Goal: Contribute content: Add original content to the website for others to see

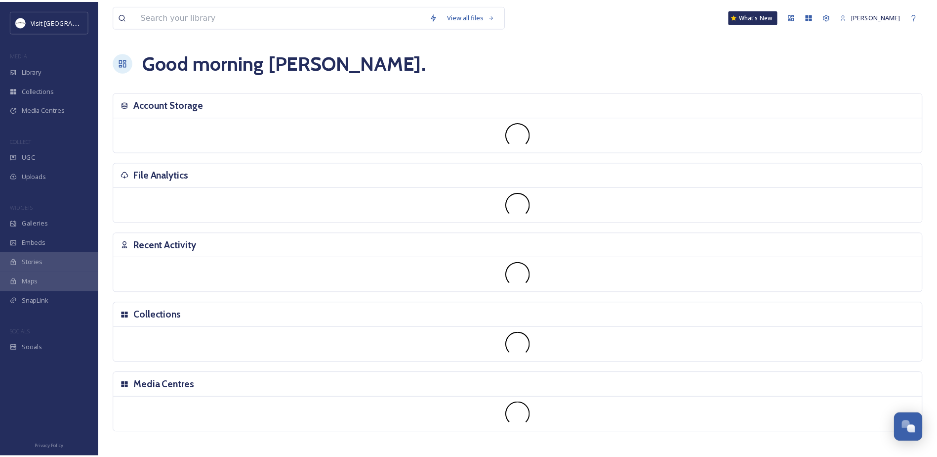
scroll to position [256, 0]
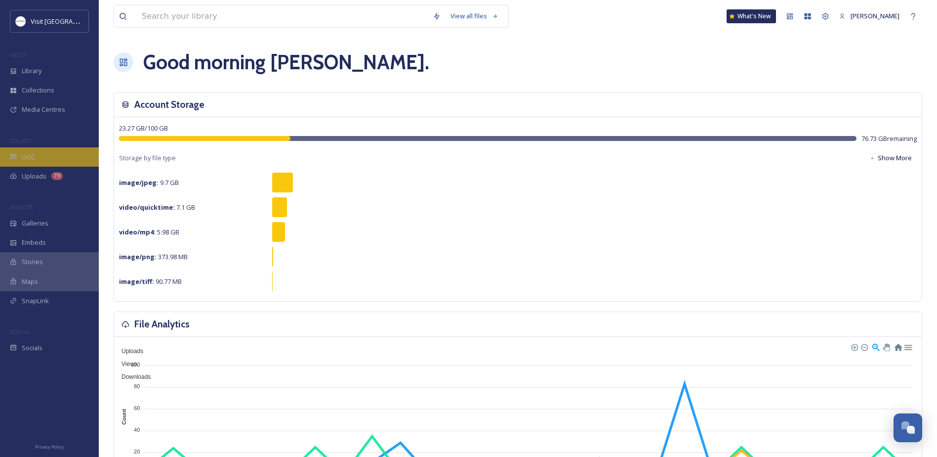
click at [33, 157] on span "UGC" at bounding box center [28, 156] width 13 height 9
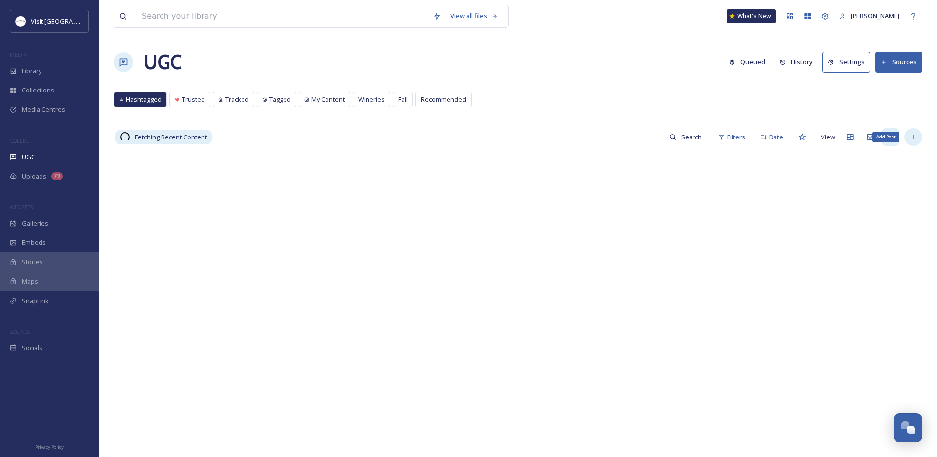
click at [918, 140] on div "Add Post" at bounding box center [914, 137] width 18 height 18
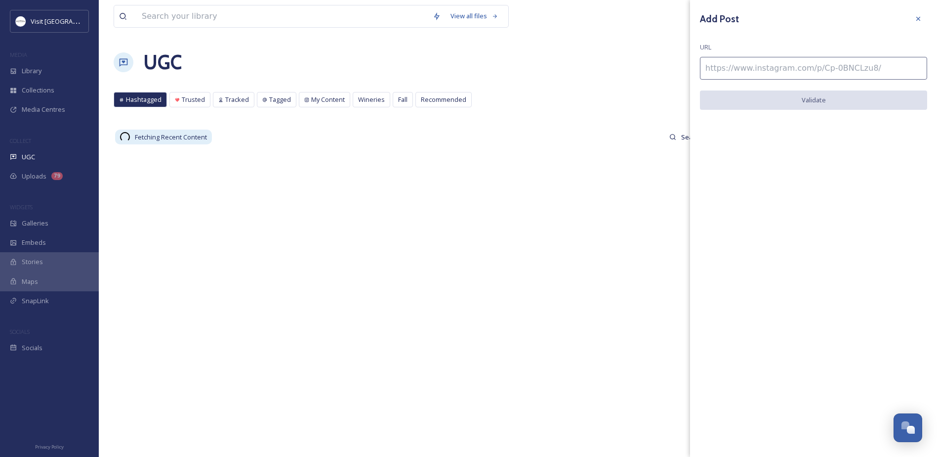
click at [730, 63] on input at bounding box center [813, 68] width 227 height 23
paste input "https://www.instagram.com/p/C4Bmf1muJ_G/"
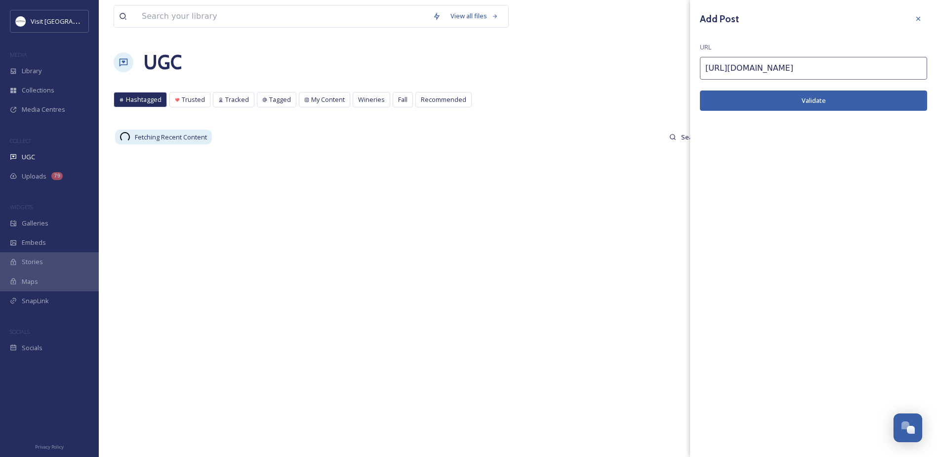
type input "https://www.instagram.com/p/C4Bmf1muJ_G/"
click at [740, 102] on button "Validate" at bounding box center [813, 100] width 227 height 20
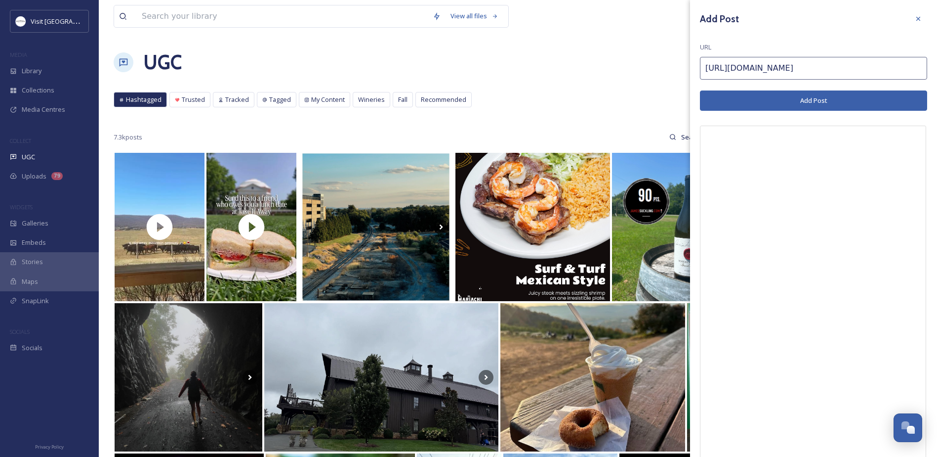
click at [750, 96] on button "Add Post" at bounding box center [813, 100] width 227 height 20
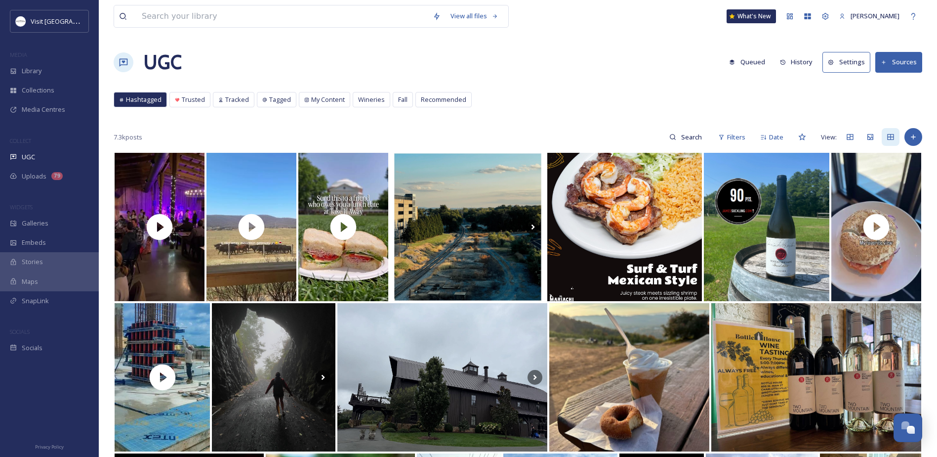
click at [740, 107] on div "Hashtagged Trusted Tracked Tagged My Content Wineries Fall Recommended Hashtagg…" at bounding box center [518, 102] width 809 height 20
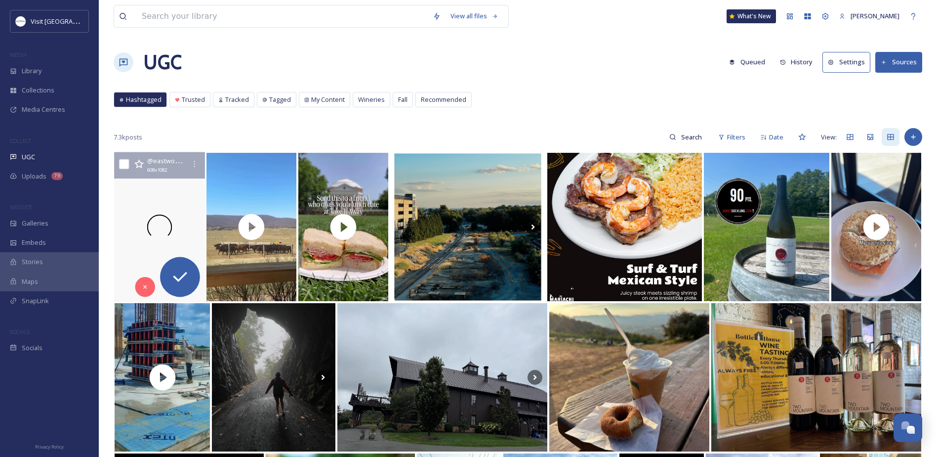
drag, startPoint x: 205, startPoint y: 198, endPoint x: 186, endPoint y: 184, distance: 22.6
click at [186, 184] on video "All Day Music Every Saturday! Sue Harlow is playing until 4PM and Zuzu’s Hot 5 …" at bounding box center [159, 227] width 91 height 150
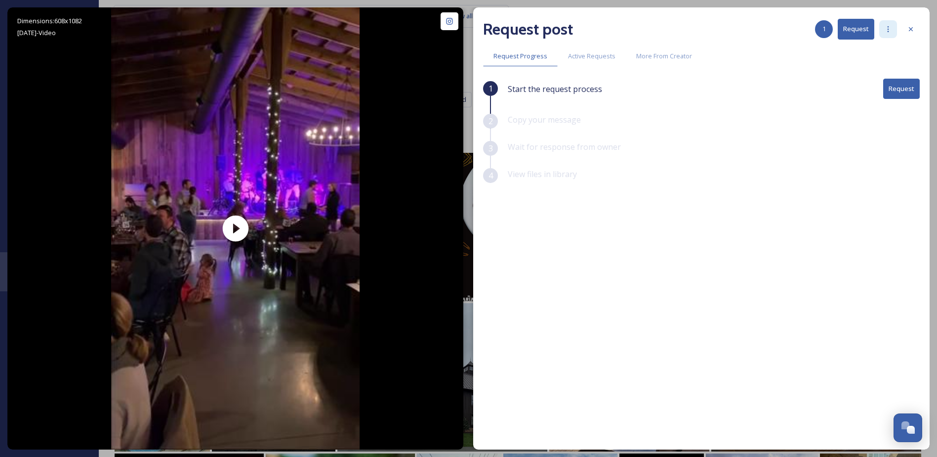
click at [886, 26] on icon at bounding box center [889, 29] width 8 height 8
click at [845, 110] on span "Authorise creator" at bounding box center [857, 108] width 52 height 9
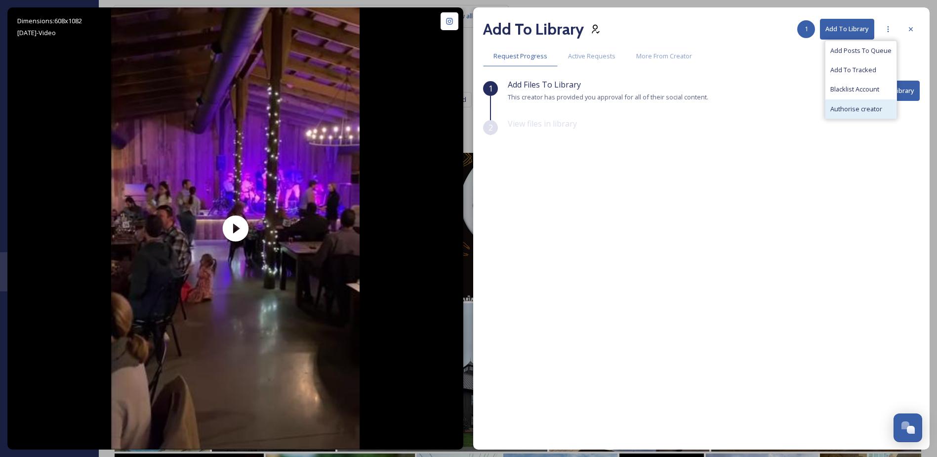
click at [829, 141] on div "View files in library" at bounding box center [714, 131] width 412 height 27
click at [891, 20] on div at bounding box center [889, 29] width 18 height 18
click at [854, 177] on div "1 Add Files To Library This creator has provided you approval for all of their …" at bounding box center [701, 238] width 437 height 319
click at [908, 29] on icon at bounding box center [911, 29] width 8 height 8
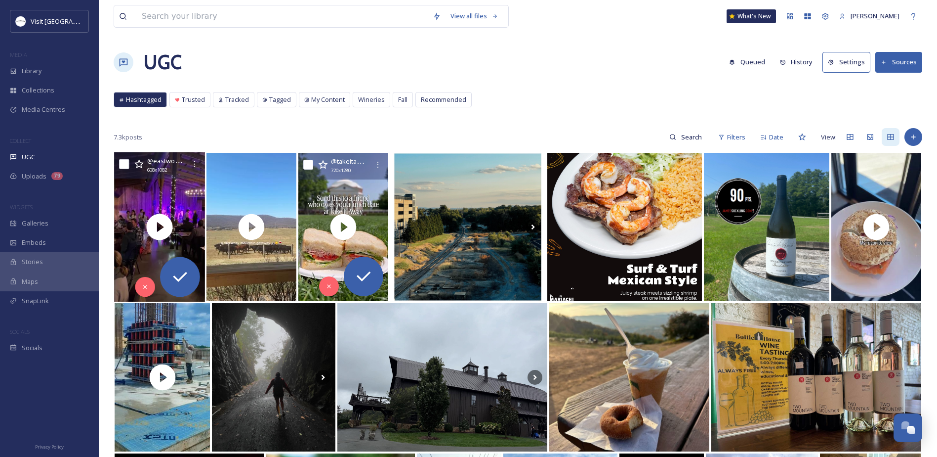
drag, startPoint x: 306, startPoint y: 168, endPoint x: 122, endPoint y: 164, distance: 184.4
click at [122, 164] on input "checkbox" at bounding box center [124, 164] width 10 height 10
checkbox input "true"
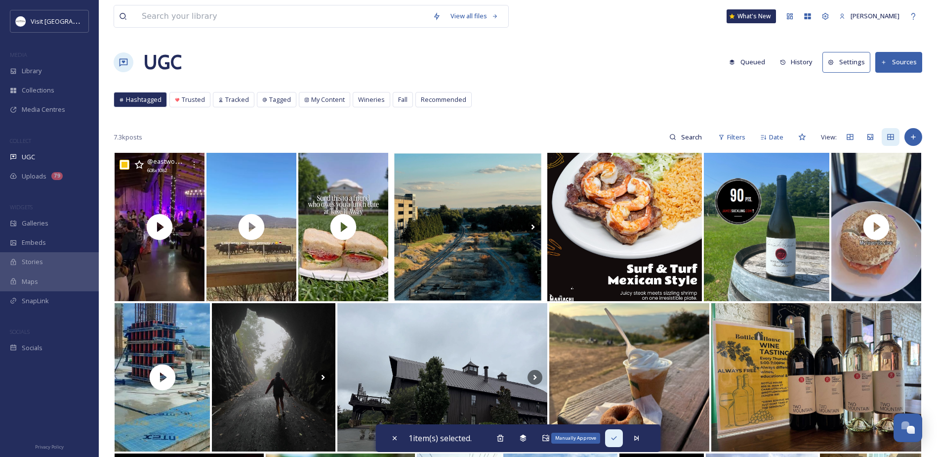
click at [614, 436] on icon at bounding box center [614, 438] width 8 height 8
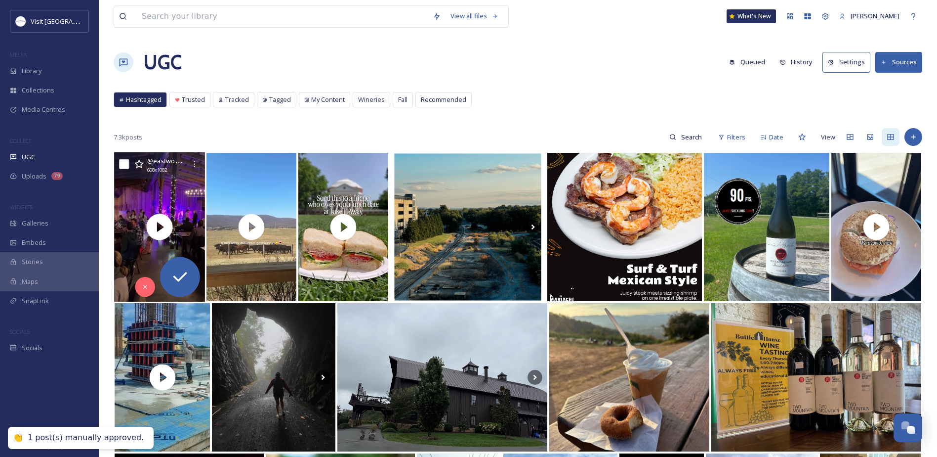
click at [127, 163] on input "checkbox" at bounding box center [124, 164] width 10 height 10
checkbox input "true"
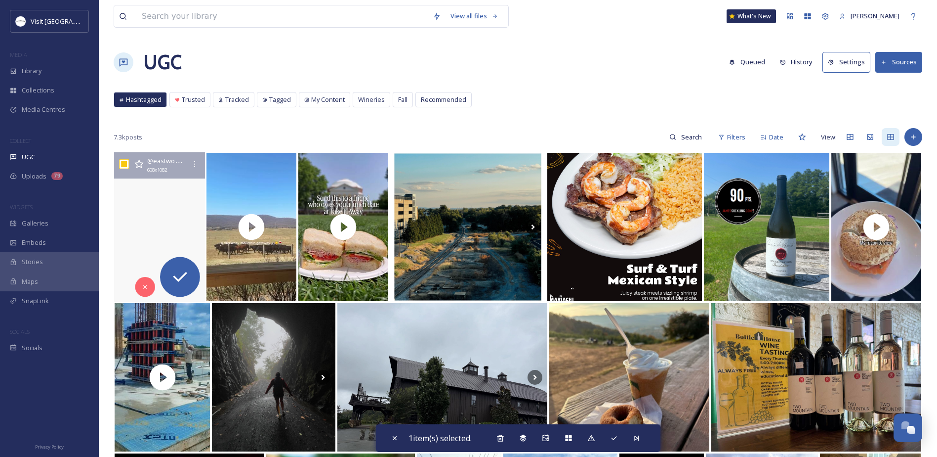
click at [150, 176] on div "@ eastwoodfarmandwinery 608 x 1082" at bounding box center [159, 165] width 91 height 27
click at [162, 192] on video "All Day Music Every Saturday! Sue Harlow is playing until 4PM and Zuzu’s Hot 5 …" at bounding box center [159, 227] width 91 height 150
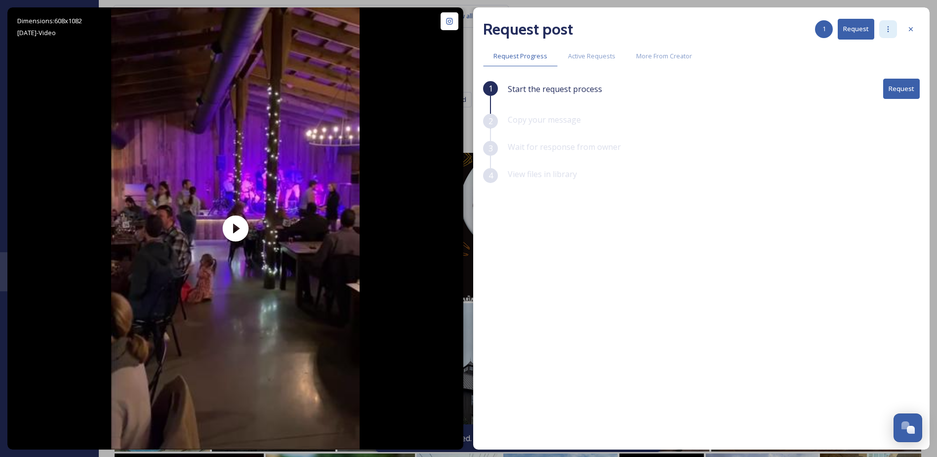
click at [893, 30] on div at bounding box center [889, 29] width 18 height 18
click at [857, 104] on span "Authorise creator" at bounding box center [857, 108] width 52 height 9
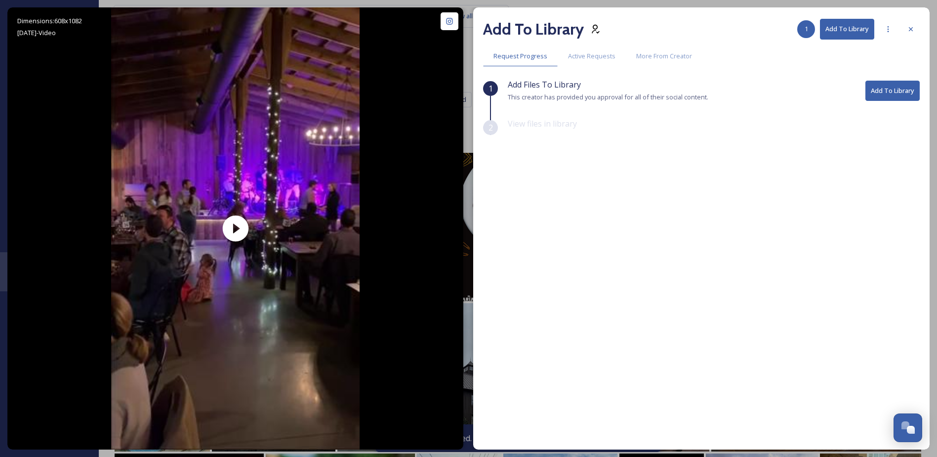
click at [916, 87] on button "Add To Library" at bounding box center [893, 91] width 54 height 20
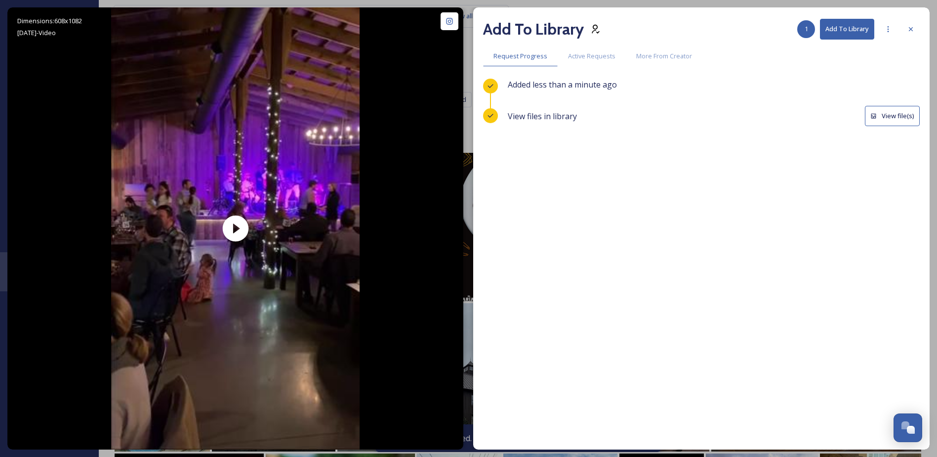
click at [903, 116] on button "View file(s)" at bounding box center [892, 116] width 55 height 20
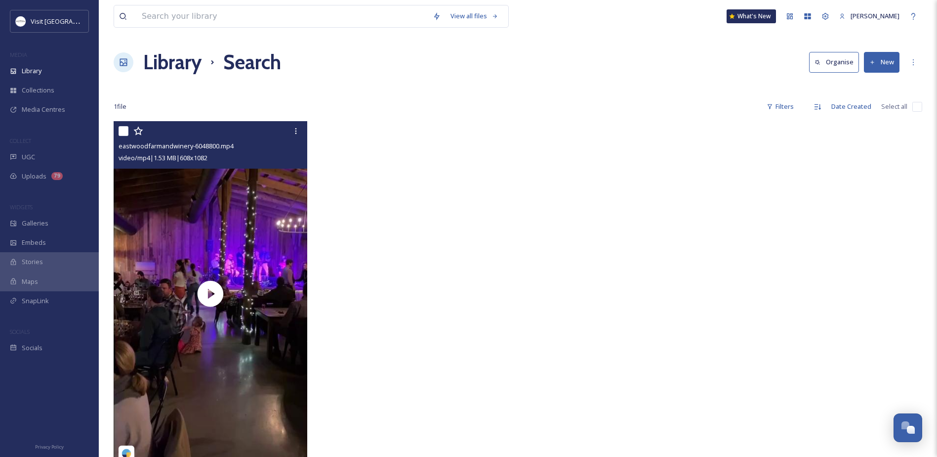
click at [119, 128] on input "checkbox" at bounding box center [124, 131] width 10 height 10
checkbox input "true"
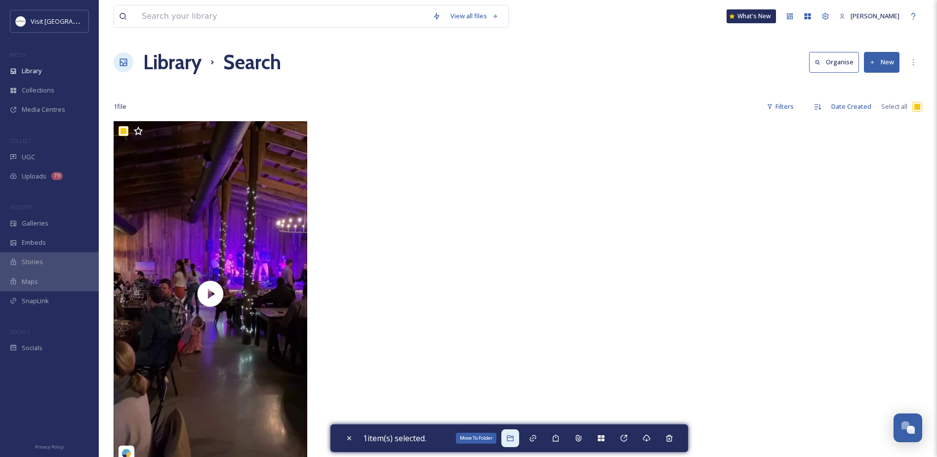
click at [514, 438] on icon at bounding box center [511, 438] width 8 height 8
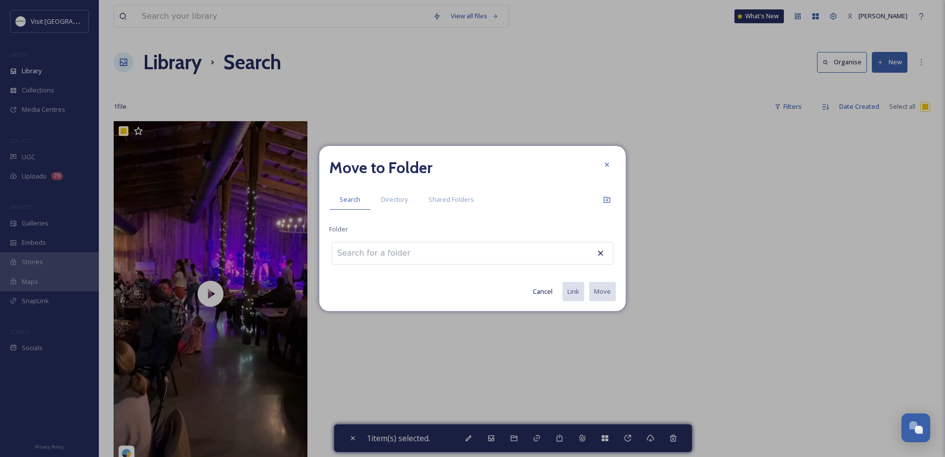
click at [379, 260] on input at bounding box center [386, 253] width 109 height 22
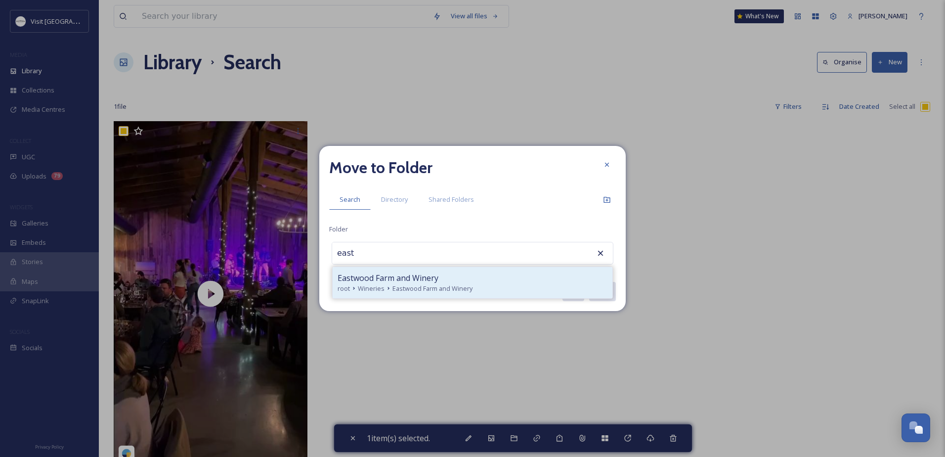
click at [385, 276] on span "Eastwood Farm and Winery" at bounding box center [388, 278] width 101 height 12
type input "Eastwood Farm and Winery"
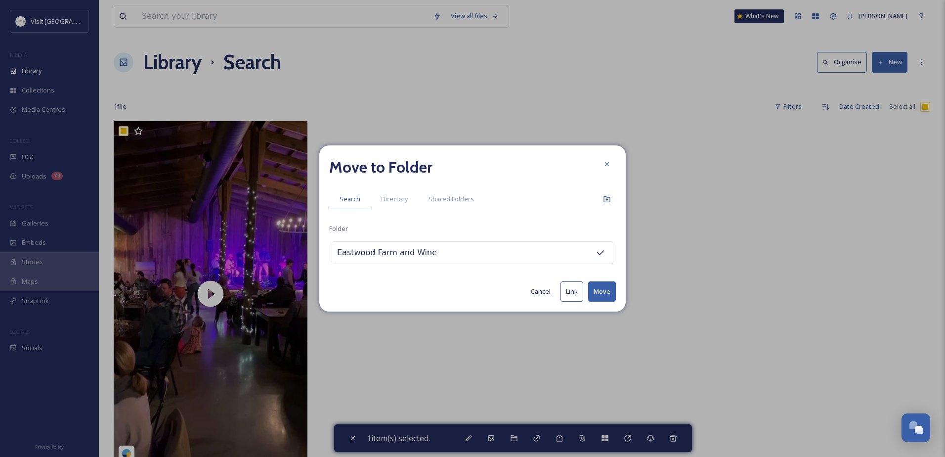
click at [603, 291] on button "Move" at bounding box center [602, 291] width 28 height 20
checkbox input "false"
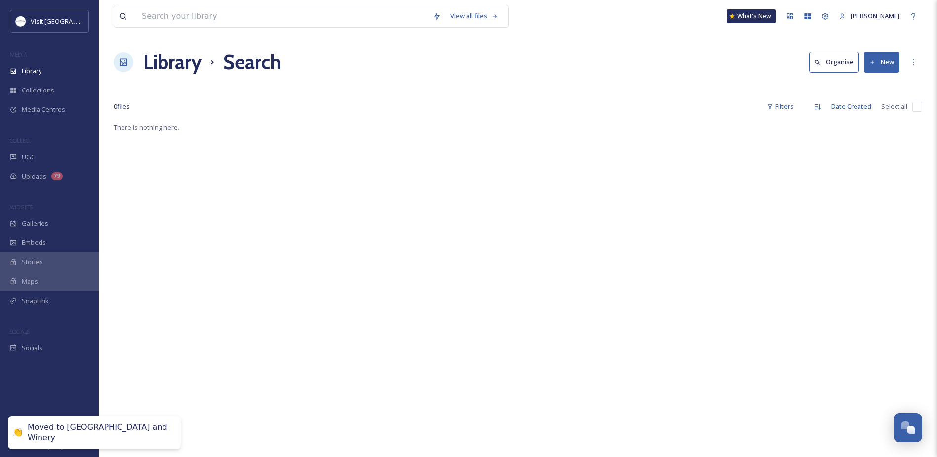
click at [95, 436] on div "Moved to Eastwood Farm and Winery" at bounding box center [99, 432] width 143 height 21
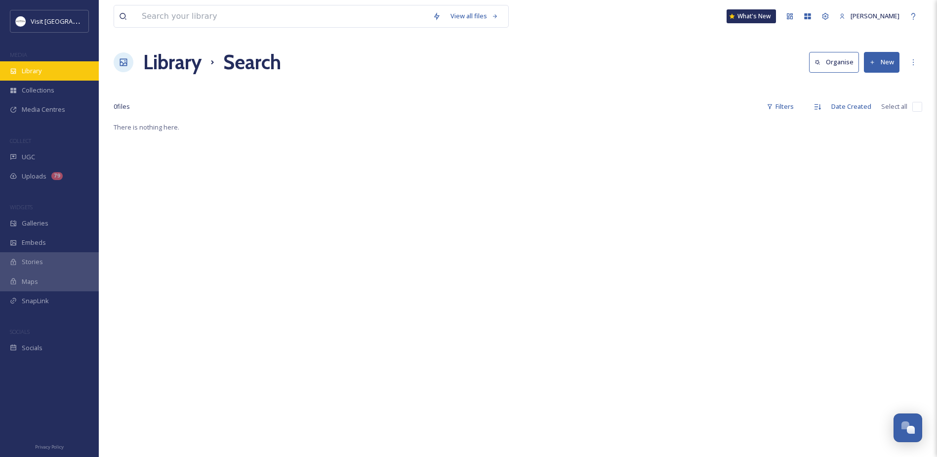
click at [51, 66] on div "Library" at bounding box center [49, 70] width 99 height 19
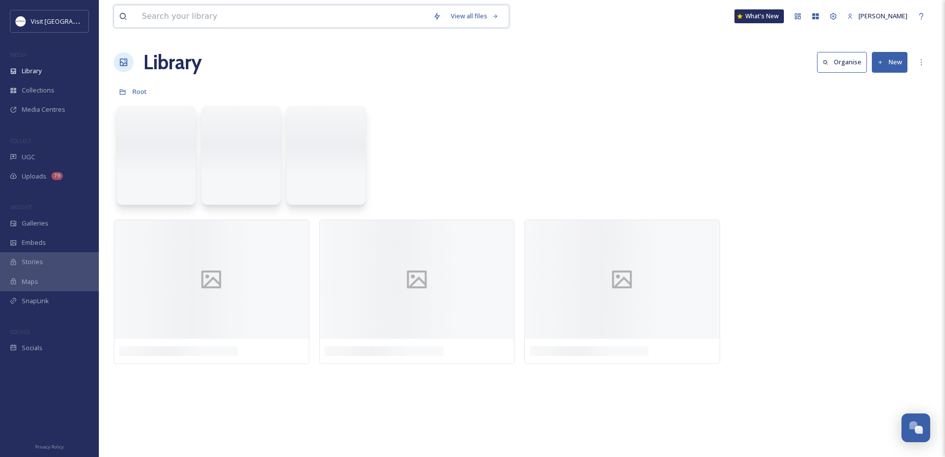
click at [154, 23] on input at bounding box center [282, 16] width 291 height 22
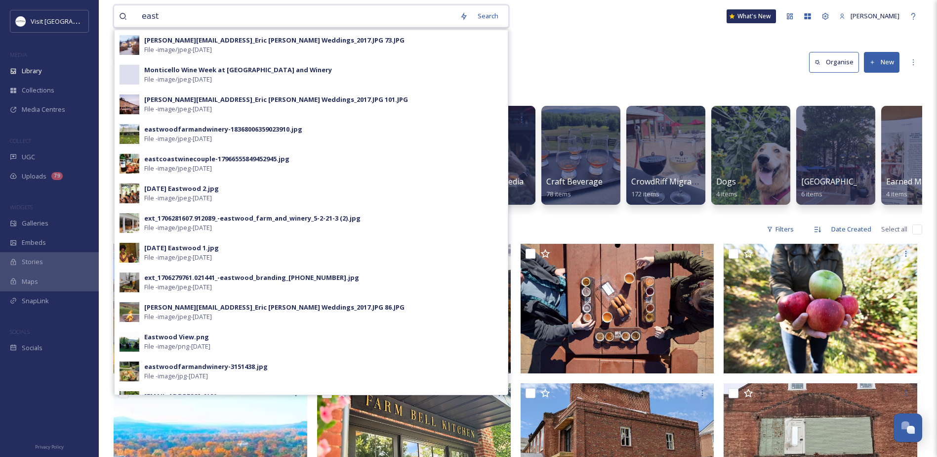
type input "east"
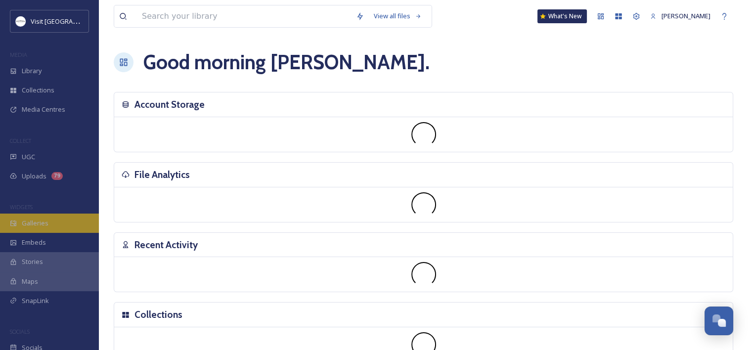
scroll to position [291, 0]
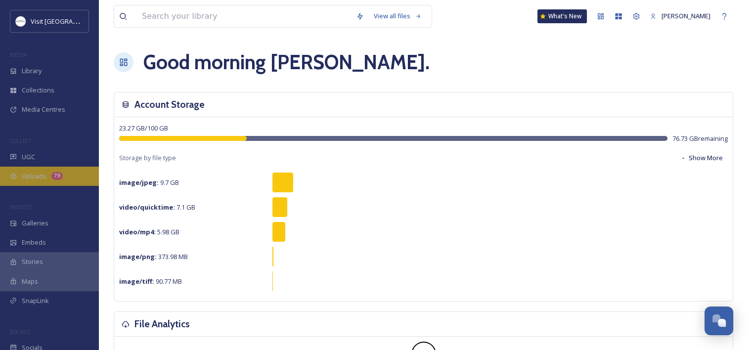
click at [37, 172] on span "Uploads" at bounding box center [34, 175] width 25 height 9
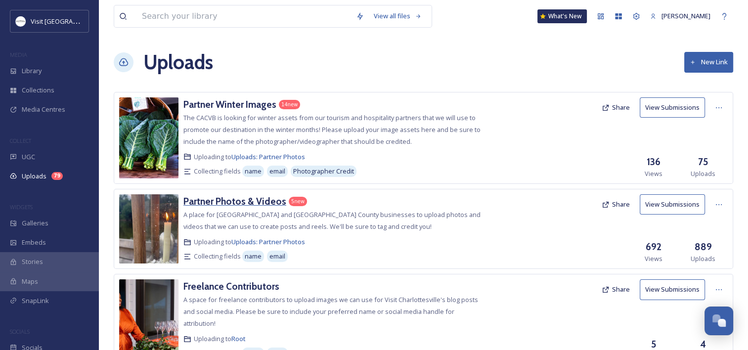
click at [226, 204] on h3 "Partner Photos & Videos" at bounding box center [234, 201] width 103 height 12
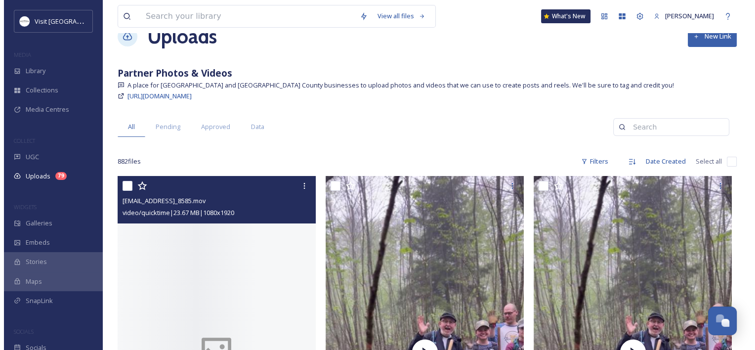
scroll to position [99, 0]
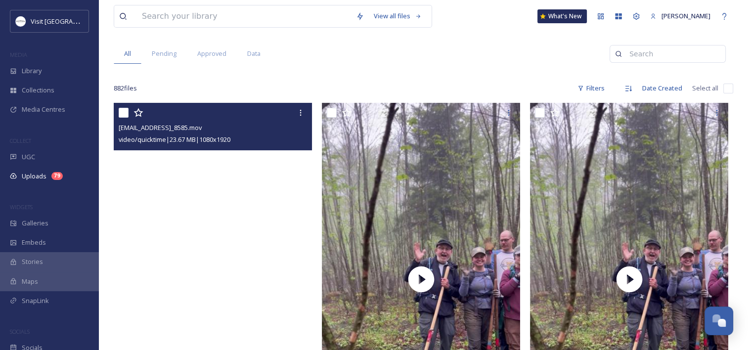
click at [184, 188] on video "ext_1758220688.891736_ltookes@snptrust.org-IMG_8585.mov" at bounding box center [213, 279] width 198 height 352
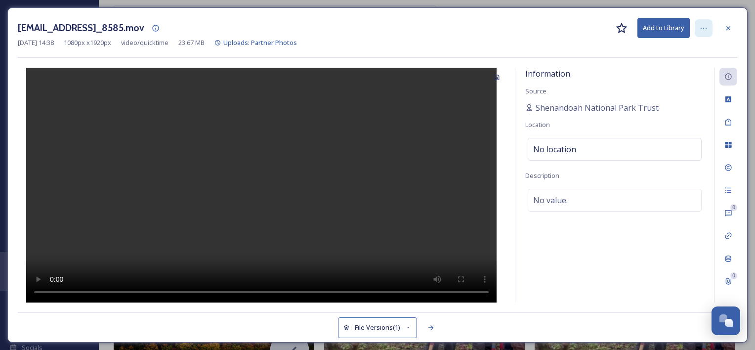
click at [708, 30] on div at bounding box center [704, 28] width 18 height 18
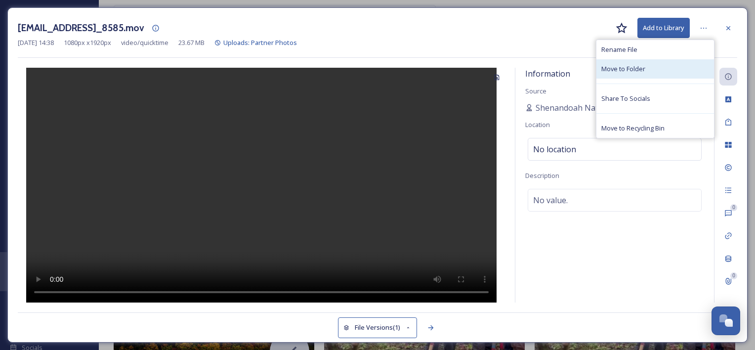
click at [671, 64] on div "Move to Folder" at bounding box center [655, 68] width 118 height 19
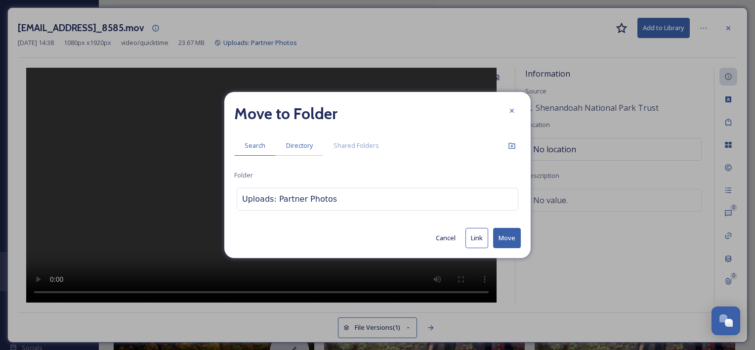
click at [301, 148] on span "Directory" at bounding box center [299, 145] width 27 height 9
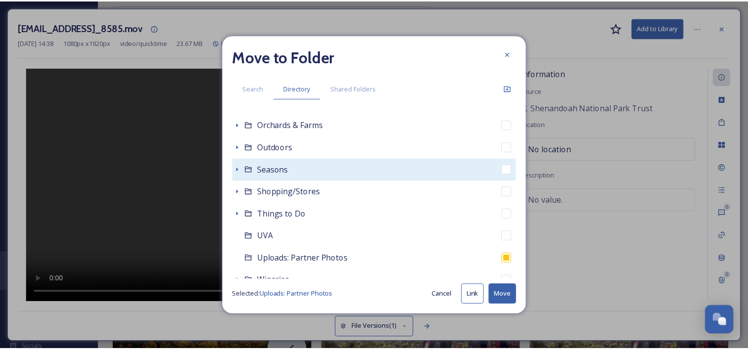
scroll to position [445, 0]
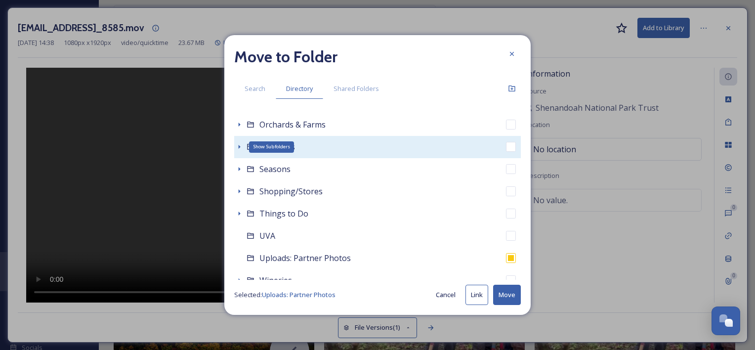
click at [238, 146] on icon at bounding box center [239, 147] width 8 height 8
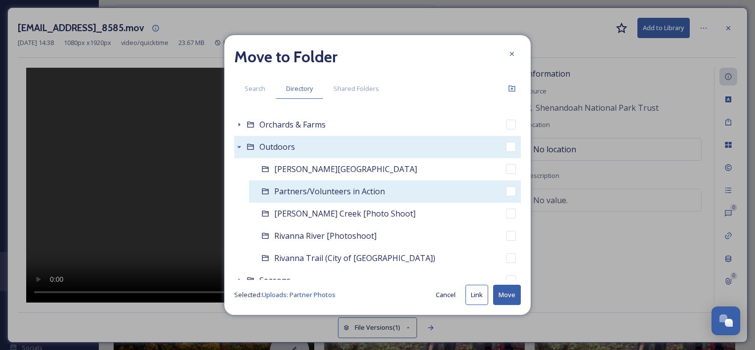
click at [278, 188] on span "Partners/Volunteers in Action" at bounding box center [329, 191] width 111 height 11
checkbox input "false"
checkbox input "true"
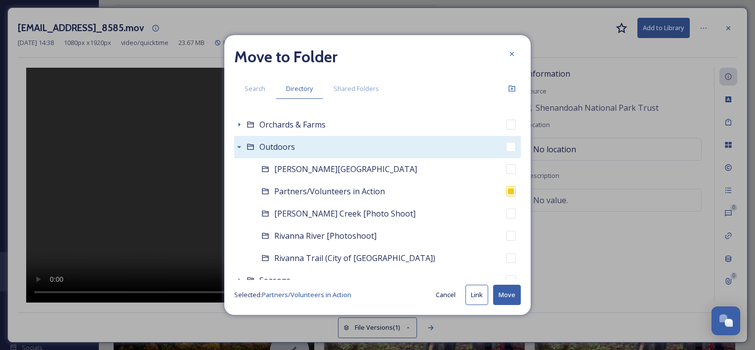
click at [508, 297] on button "Move" at bounding box center [507, 295] width 28 height 20
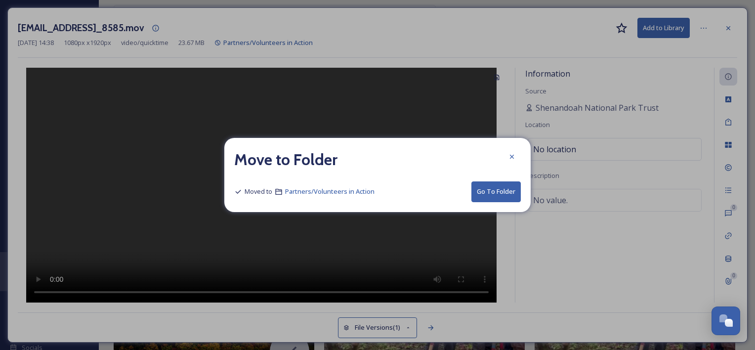
click at [514, 154] on icon at bounding box center [512, 157] width 8 height 8
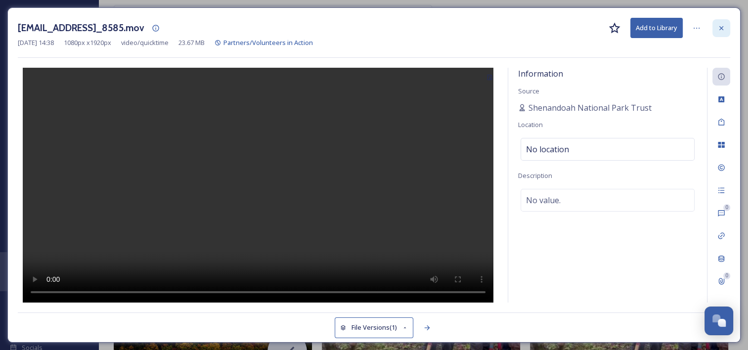
click at [722, 33] on div at bounding box center [721, 28] width 18 height 18
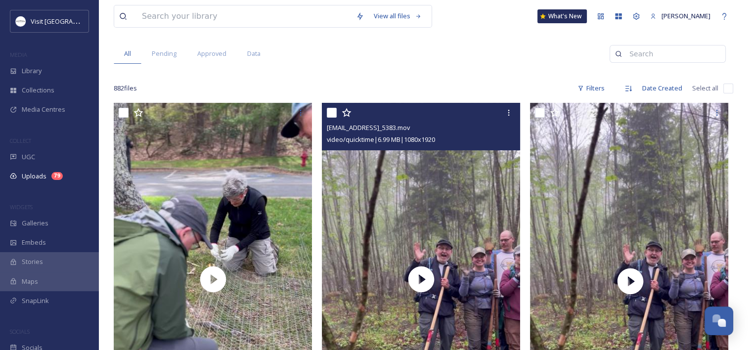
click at [331, 111] on input "checkbox" at bounding box center [332, 113] width 10 height 10
checkbox input "true"
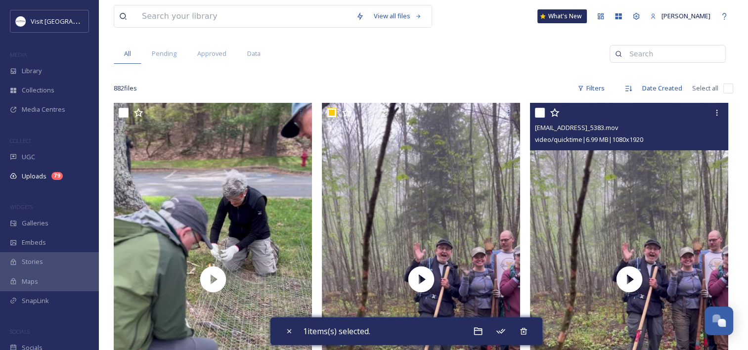
click at [540, 109] on input "checkbox" at bounding box center [540, 113] width 10 height 10
checkbox input "true"
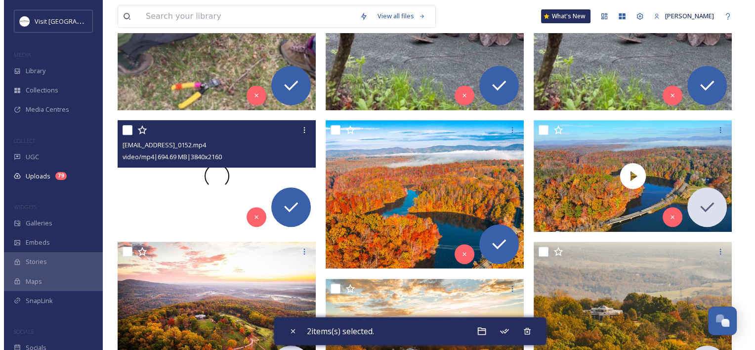
scroll to position [445, 0]
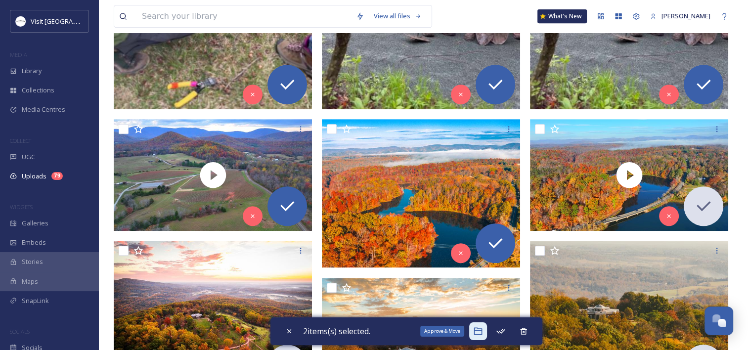
click at [482, 330] on icon at bounding box center [477, 331] width 8 height 7
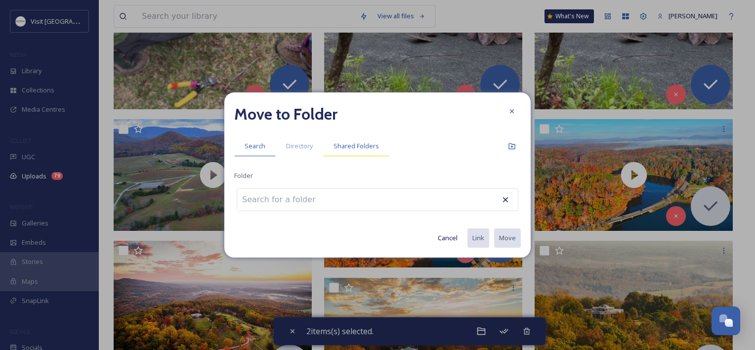
click at [334, 145] on span "Shared Folders" at bounding box center [356, 145] width 45 height 9
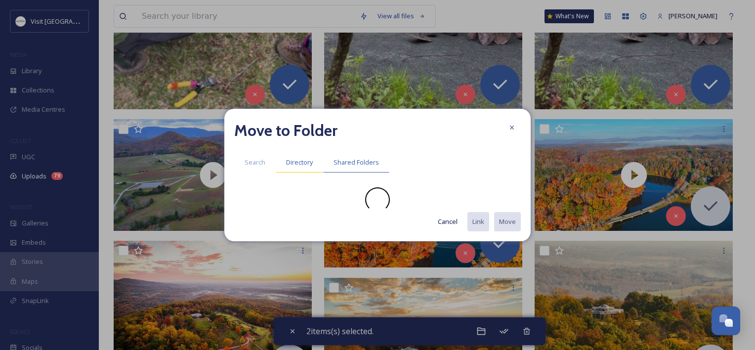
click at [300, 166] on span "Directory" at bounding box center [299, 162] width 27 height 9
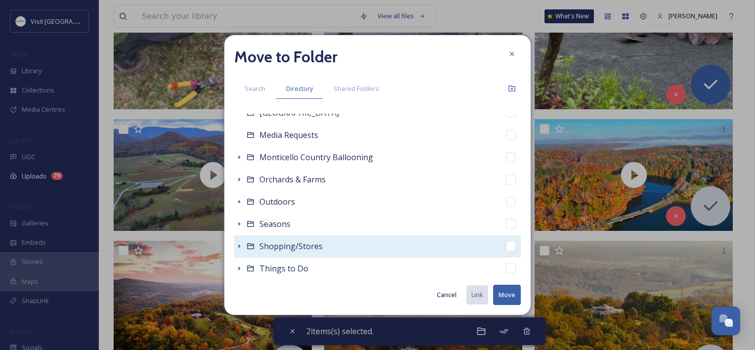
scroll to position [395, 0]
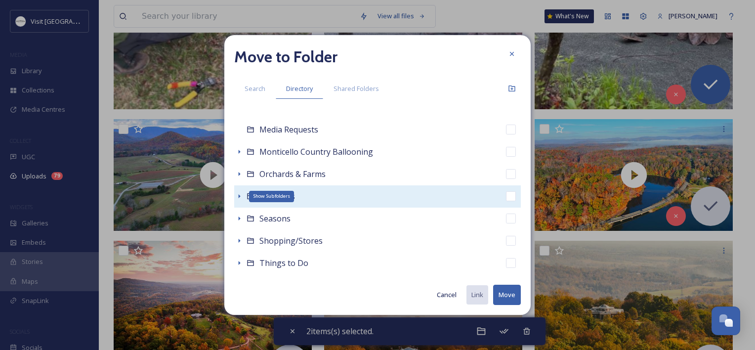
click at [242, 192] on icon at bounding box center [239, 196] width 8 height 8
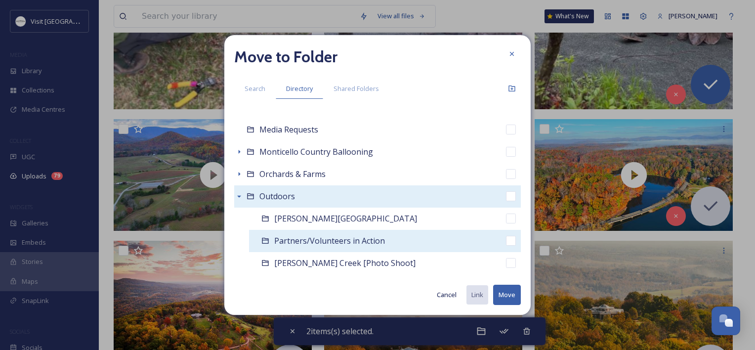
click at [282, 233] on div "Partners/Volunteers in Action" at bounding box center [385, 241] width 272 height 22
checkbox input "false"
checkbox input "true"
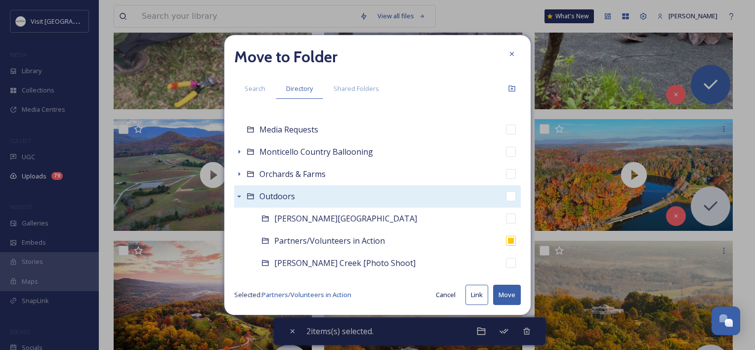
click at [513, 291] on button "Move" at bounding box center [507, 295] width 28 height 20
checkbox input "false"
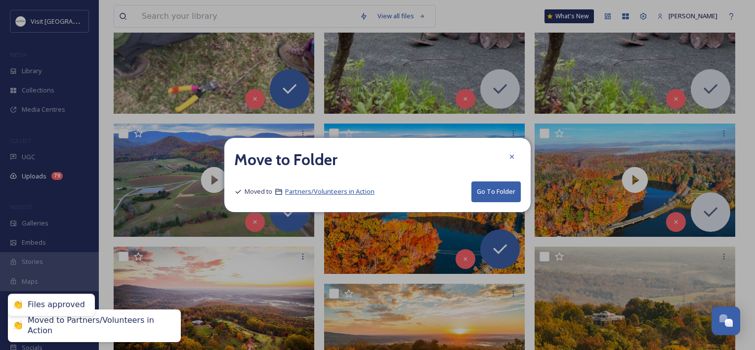
click at [339, 192] on span "Partners/Volunteers in Action" at bounding box center [329, 191] width 89 height 9
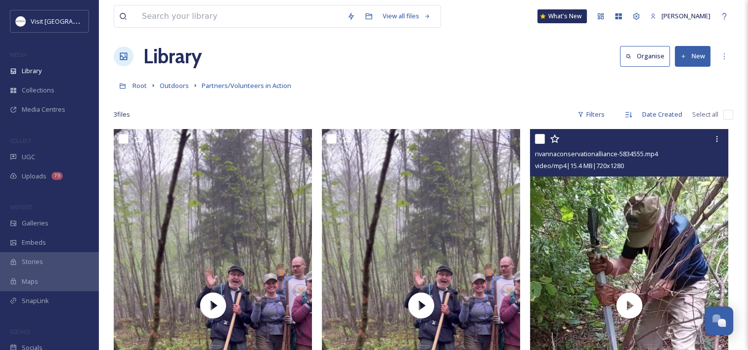
scroll to position [6, 0]
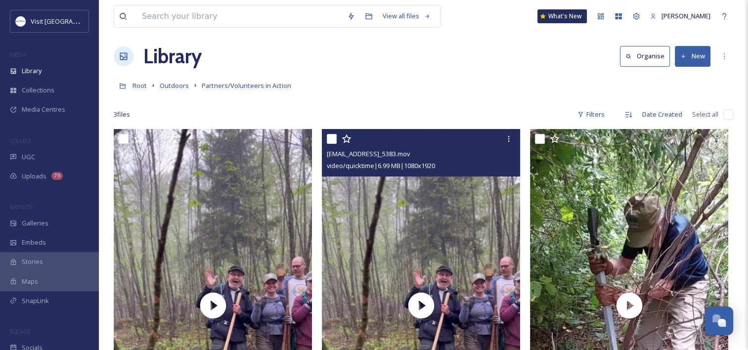
click at [329, 138] on input "checkbox" at bounding box center [332, 139] width 10 height 10
checkbox input "true"
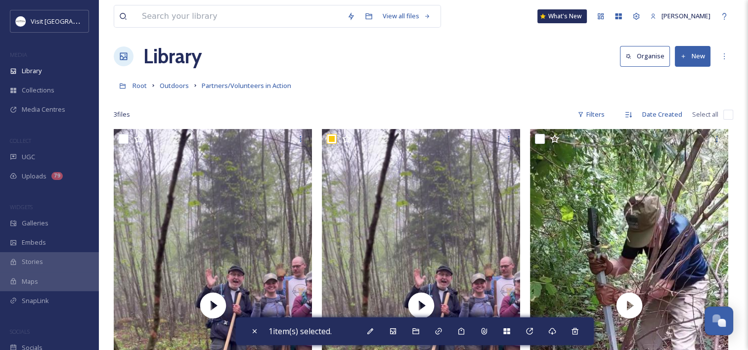
click at [353, 95] on div at bounding box center [423, 100] width 619 height 10
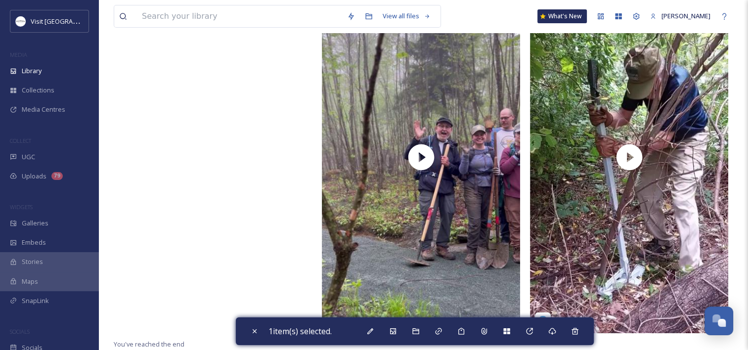
scroll to position [55, 0]
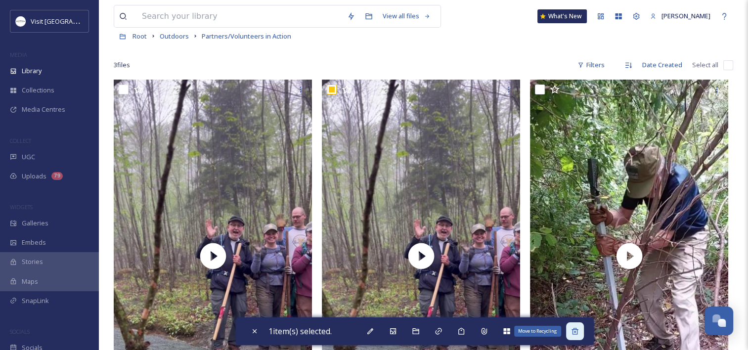
click at [582, 330] on div "Move to Recycling" at bounding box center [575, 331] width 18 height 18
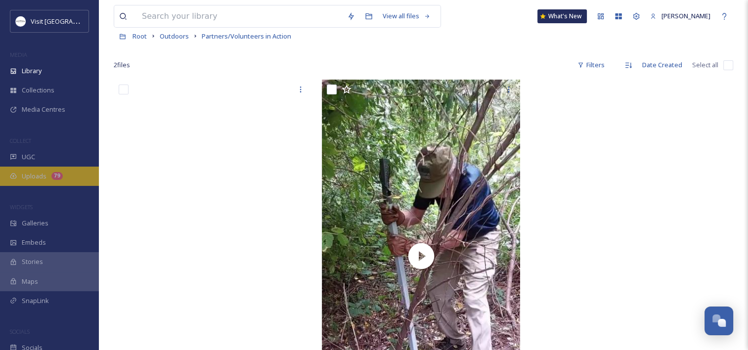
click at [49, 180] on div "Uploads 79" at bounding box center [49, 176] width 99 height 19
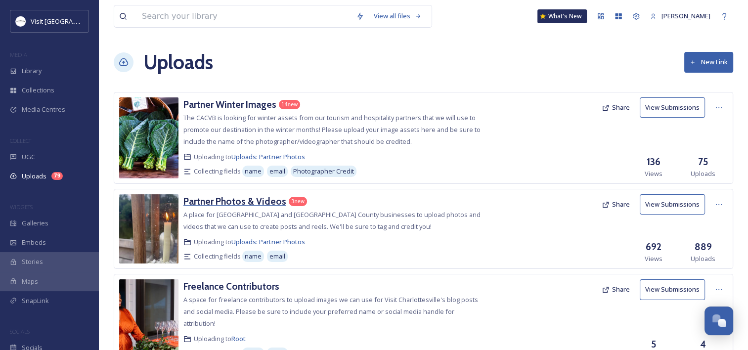
click at [224, 206] on h3 "Partner Photos & Videos" at bounding box center [234, 201] width 103 height 12
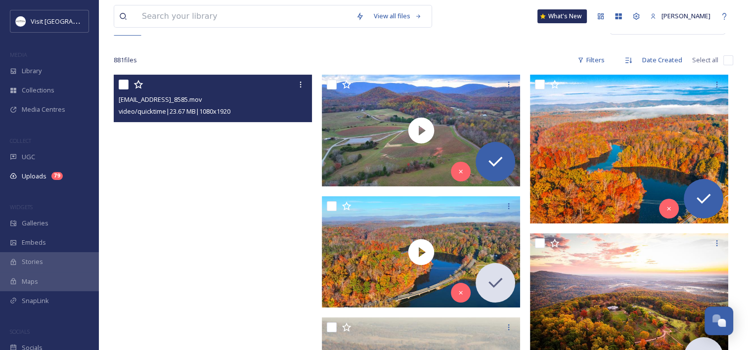
scroll to position [148, 0]
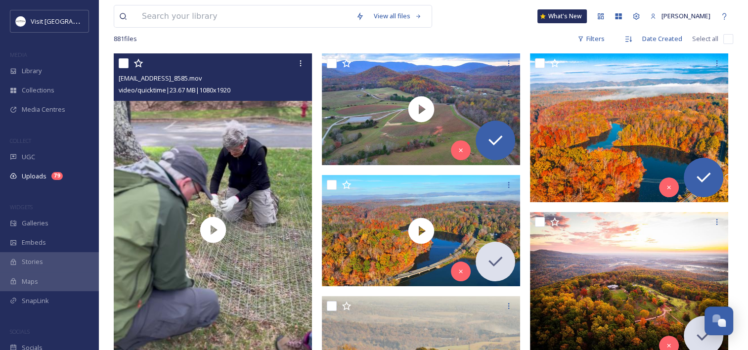
click at [124, 62] on input "checkbox" at bounding box center [124, 63] width 10 height 10
checkbox input "true"
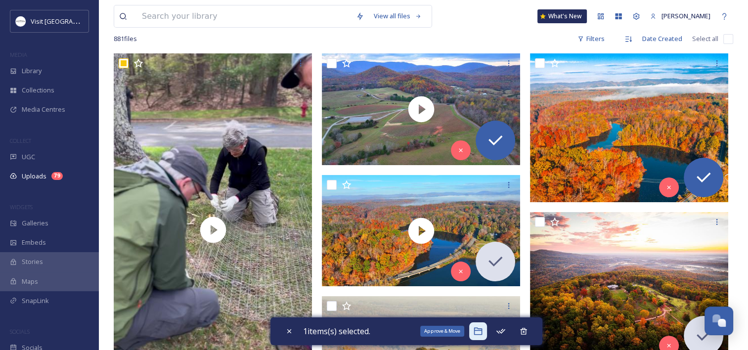
click at [475, 329] on icon at bounding box center [478, 331] width 10 height 10
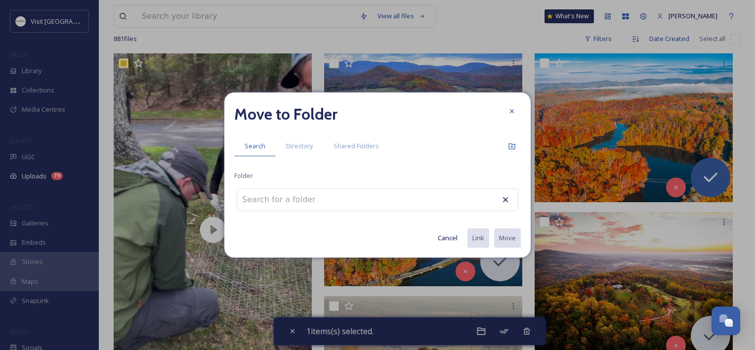
click at [275, 193] on input at bounding box center [291, 200] width 109 height 22
type input "p"
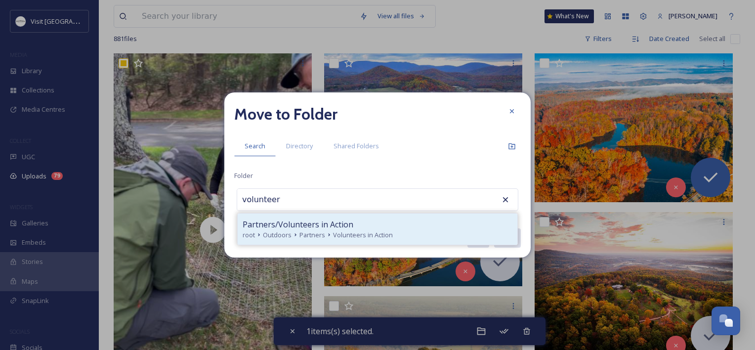
click at [313, 228] on span "Partners/Volunteers in Action" at bounding box center [298, 224] width 111 height 12
type input "Partners/Volunteers in Action"
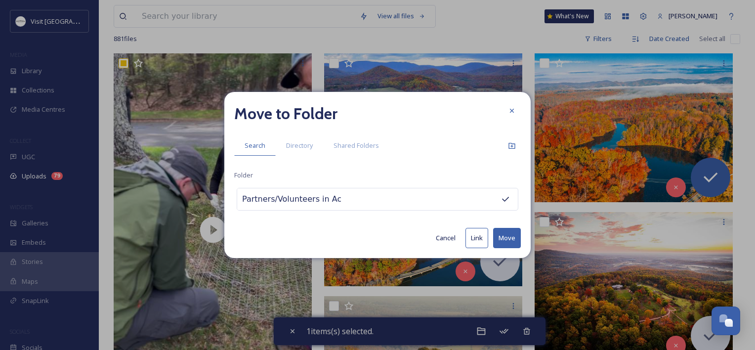
click at [509, 241] on button "Move" at bounding box center [507, 238] width 28 height 20
checkbox input "false"
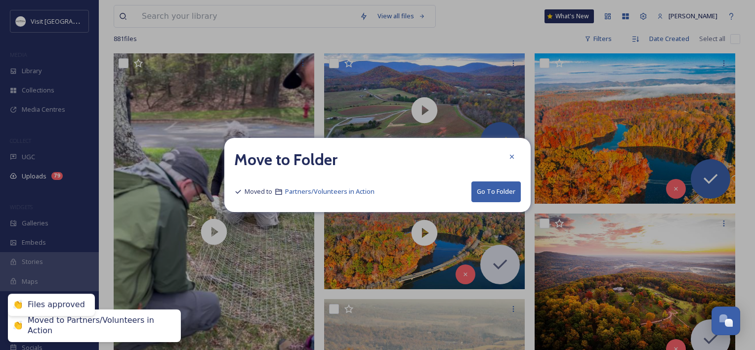
drag, startPoint x: 511, startPoint y: 155, endPoint x: 501, endPoint y: 155, distance: 9.9
click at [511, 155] on icon at bounding box center [512, 157] width 8 height 8
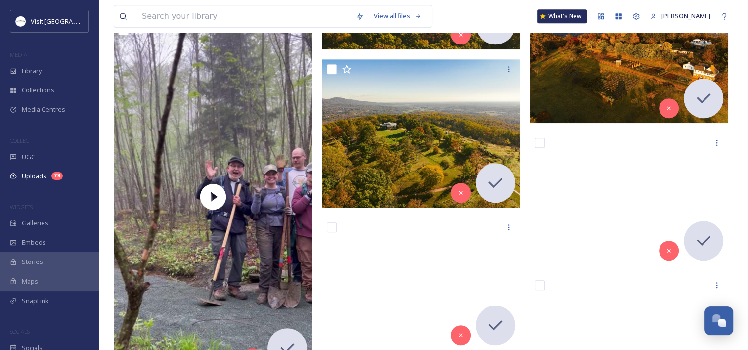
scroll to position [247, 0]
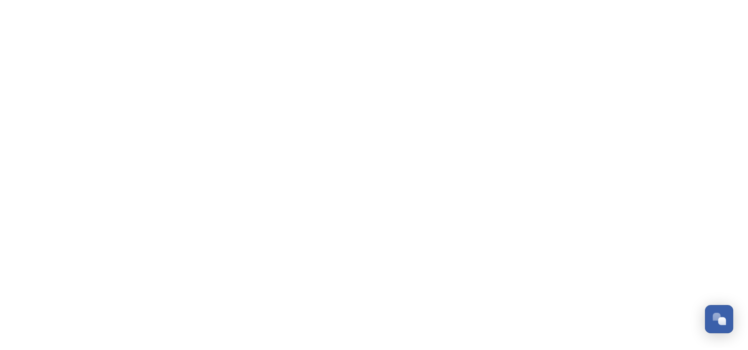
scroll to position [291, 0]
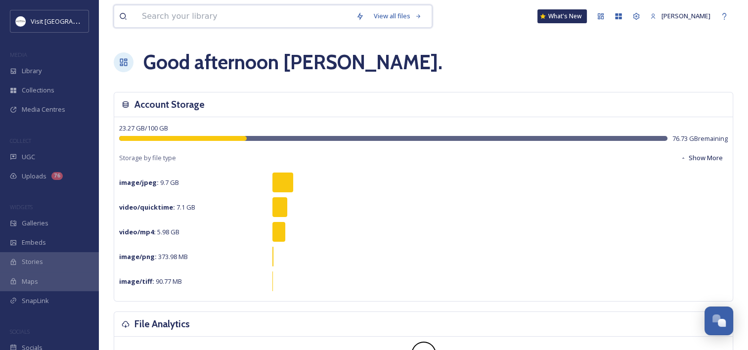
click at [177, 16] on input at bounding box center [244, 16] width 214 height 22
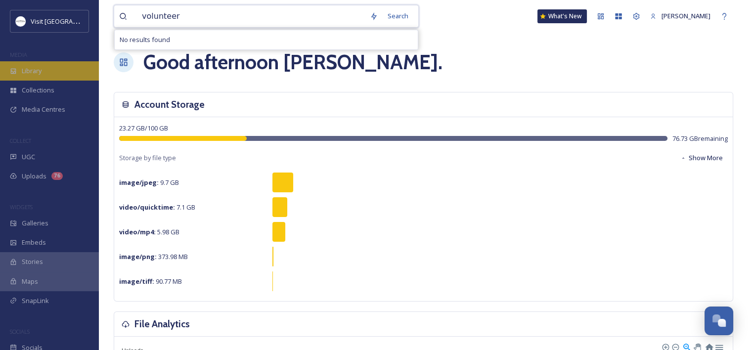
type input "volunteer"
click at [55, 71] on div "Library" at bounding box center [49, 70] width 99 height 19
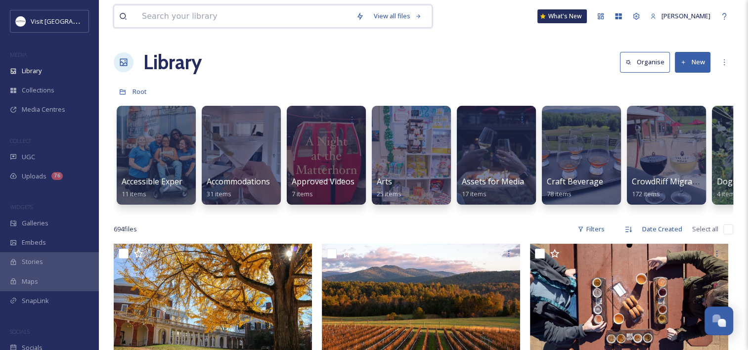
click at [186, 10] on input at bounding box center [244, 16] width 214 height 22
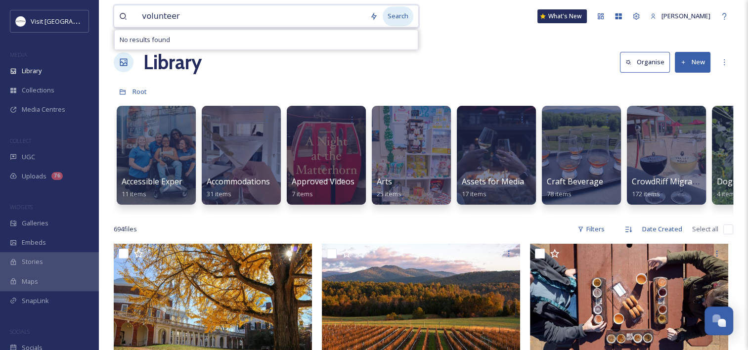
type input "volunteer"
click at [391, 14] on div "Search" at bounding box center [398, 15] width 31 height 19
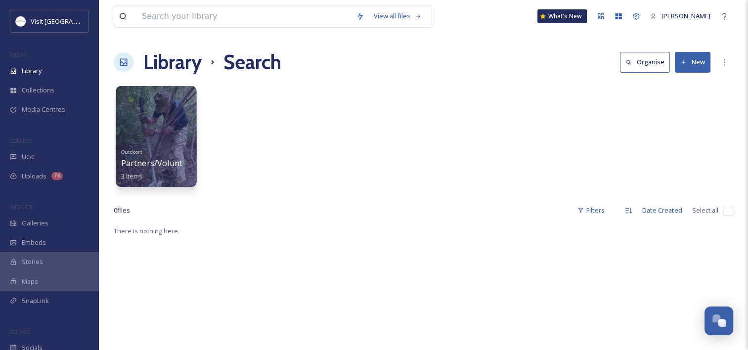
click at [150, 120] on div at bounding box center [156, 136] width 81 height 101
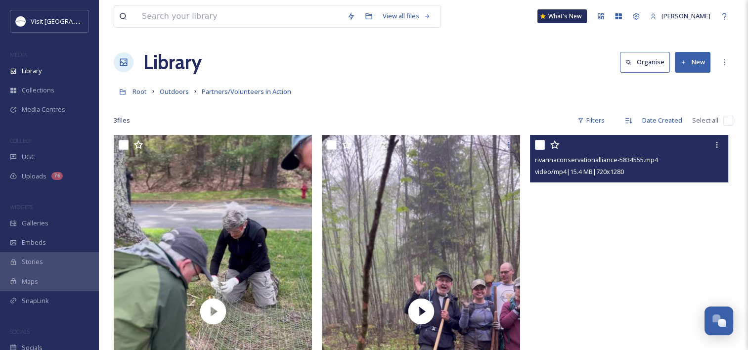
click at [586, 195] on video "rivannaconservationalliance-5834555.mp4" at bounding box center [629, 311] width 198 height 352
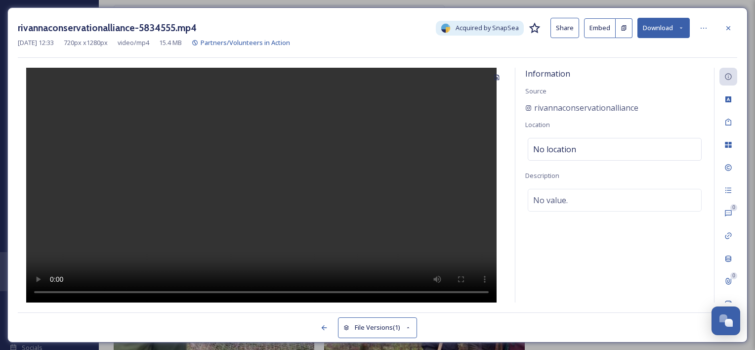
click at [565, 24] on button "Share" at bounding box center [565, 28] width 29 height 20
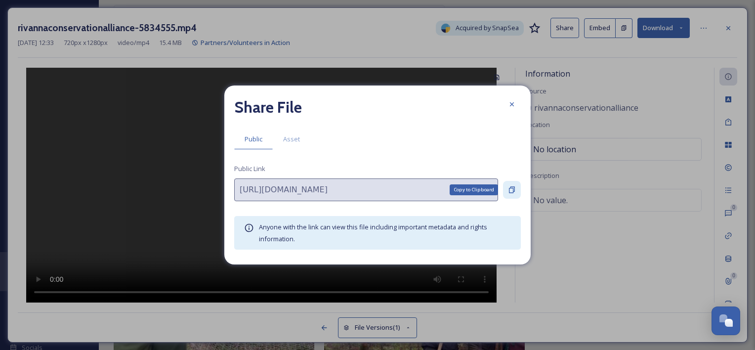
click at [515, 185] on div "Copy to Clipboard" at bounding box center [512, 190] width 18 height 18
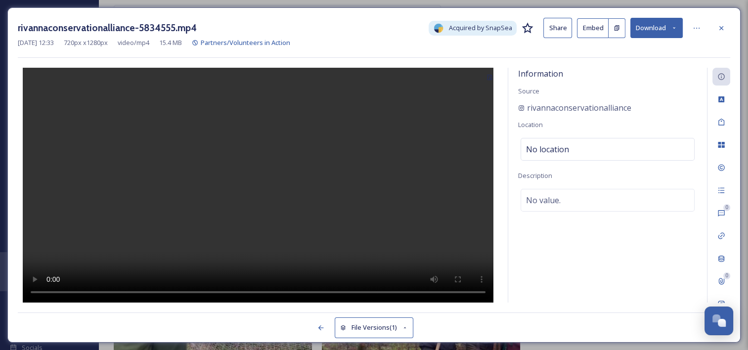
click at [720, 26] on icon at bounding box center [721, 28] width 8 height 8
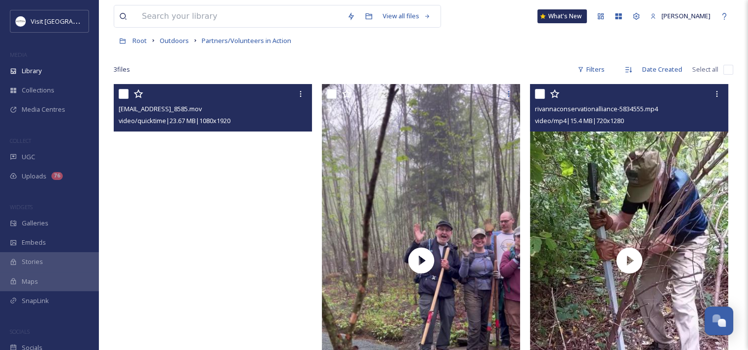
scroll to position [99, 0]
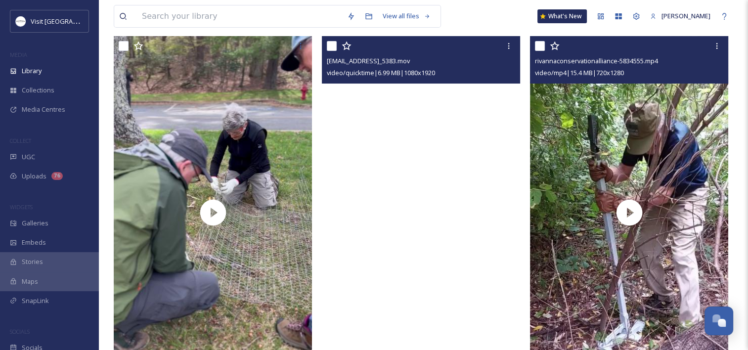
click at [372, 124] on video "ext_1758220686.652731_ltookes@snptrust.org-IMG_5383.mov" at bounding box center [421, 212] width 198 height 352
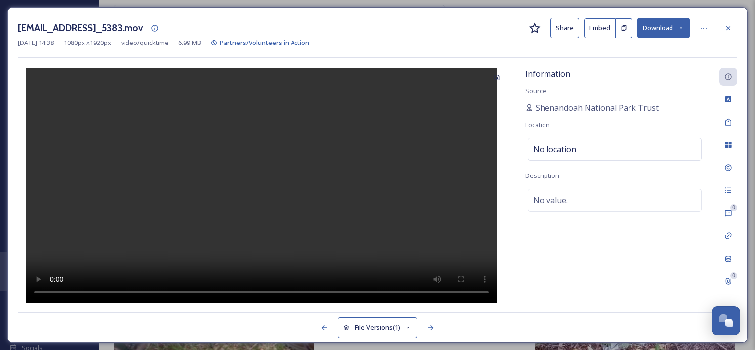
click at [565, 26] on button "Share" at bounding box center [565, 28] width 29 height 20
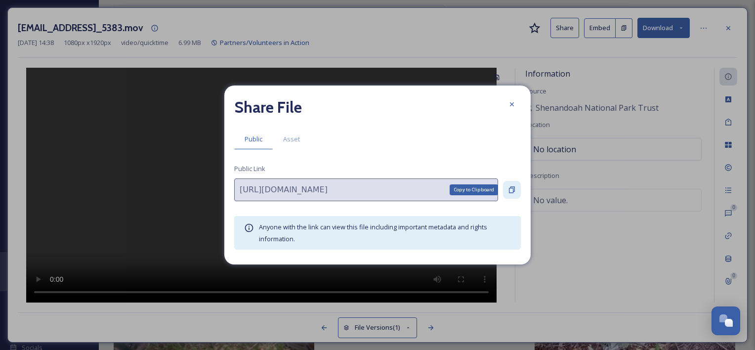
click at [518, 190] on div "Copy to Clipboard" at bounding box center [512, 190] width 18 height 18
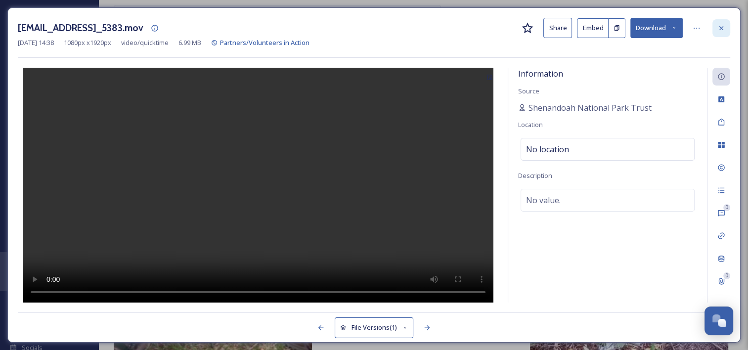
click at [724, 25] on icon at bounding box center [721, 28] width 8 height 8
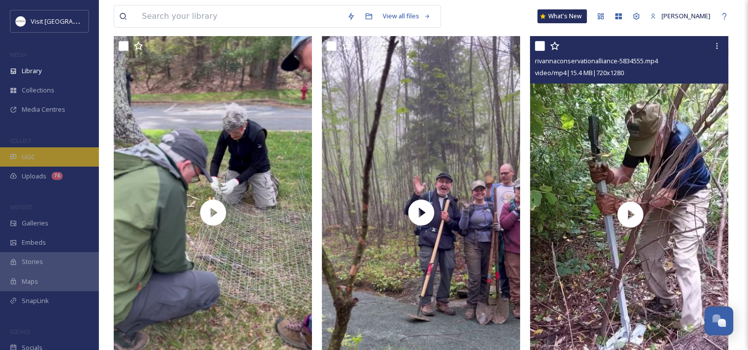
click at [26, 155] on span "UGC" at bounding box center [28, 156] width 13 height 9
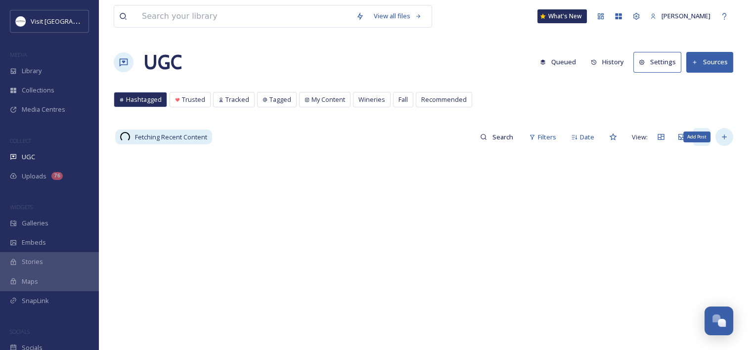
click at [723, 138] on icon at bounding box center [724, 137] width 8 height 8
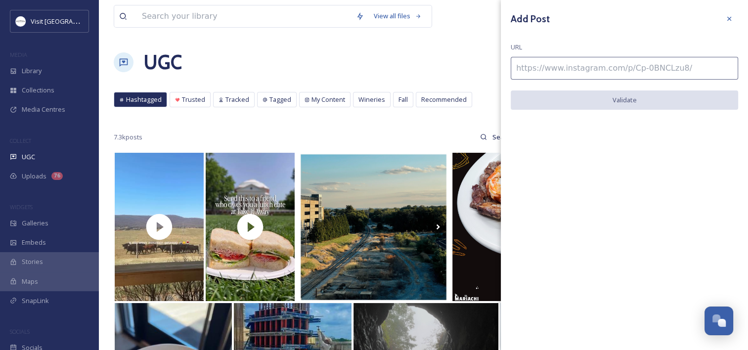
click at [534, 67] on input at bounding box center [623, 68] width 227 height 23
paste input "https://www.instagram.com/p/DBwvRBnycvA/"
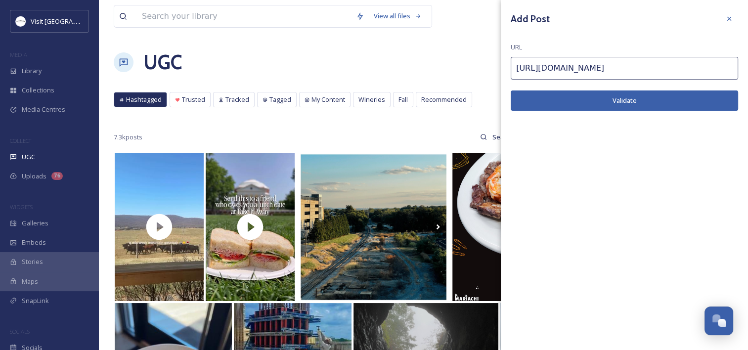
type input "https://www.instagram.com/p/DBwvRBnycvA/"
click at [528, 95] on button "Validate" at bounding box center [623, 100] width 227 height 20
drag, startPoint x: 635, startPoint y: 99, endPoint x: 543, endPoint y: 40, distance: 109.4
click at [633, 99] on button "Add Post" at bounding box center [623, 100] width 227 height 20
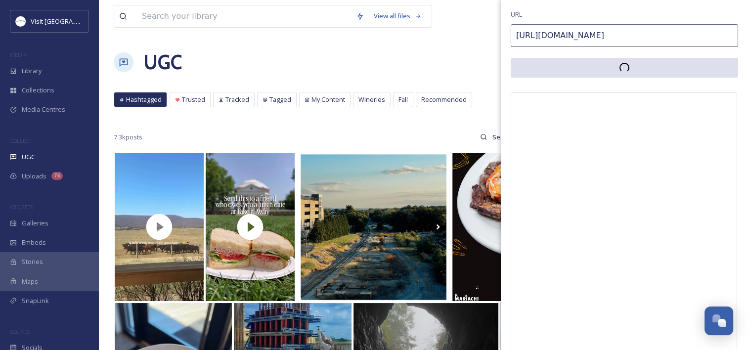
scroll to position [49, 0]
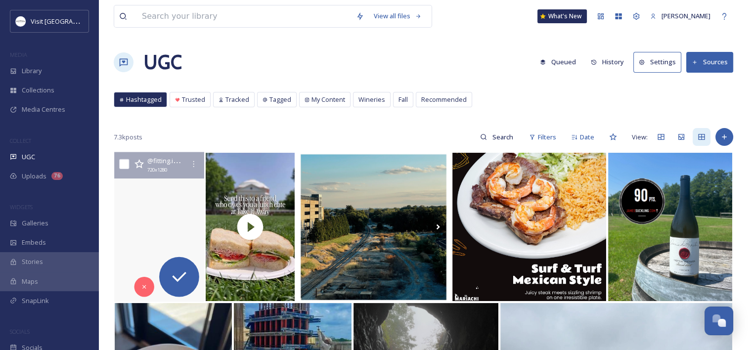
click at [142, 241] on video "Sometimes you just need a midweek getaway to the mountains! 🏔️ \a\aWe went to k…" at bounding box center [159, 227] width 90 height 150
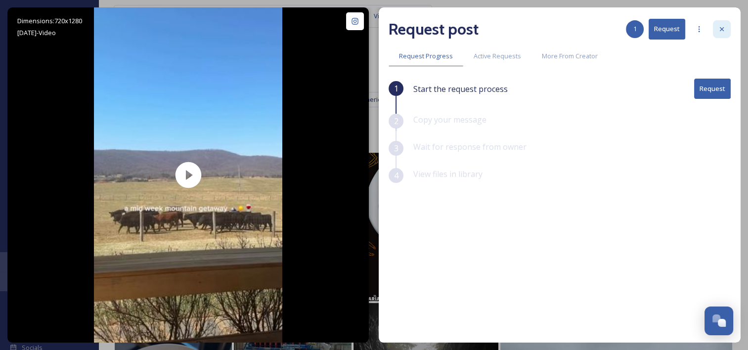
click at [722, 36] on div at bounding box center [722, 29] width 18 height 18
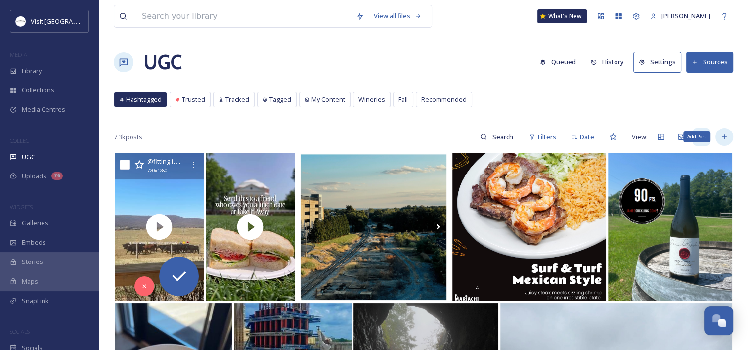
click at [724, 130] on div "Add Post" at bounding box center [724, 137] width 18 height 18
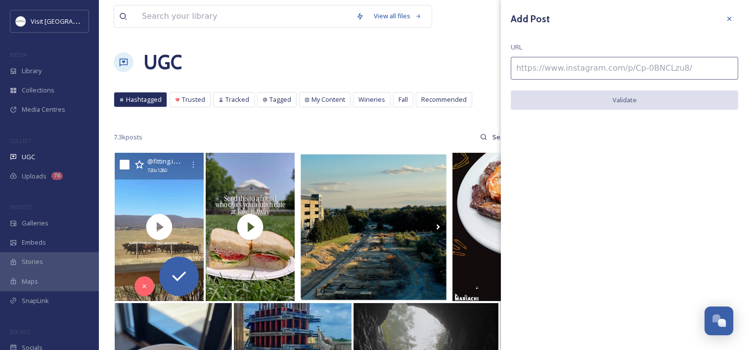
click at [593, 65] on input at bounding box center [623, 68] width 227 height 23
type input "v"
paste input "https://www.instagram.com/p/DBwvRBnycvA/"
type input "https://www.instagram.com/p/DBwvRBnycvA/"
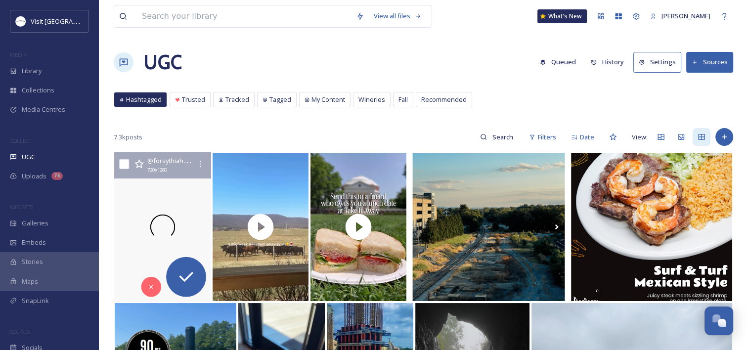
click at [151, 213] on div at bounding box center [162, 227] width 97 height 150
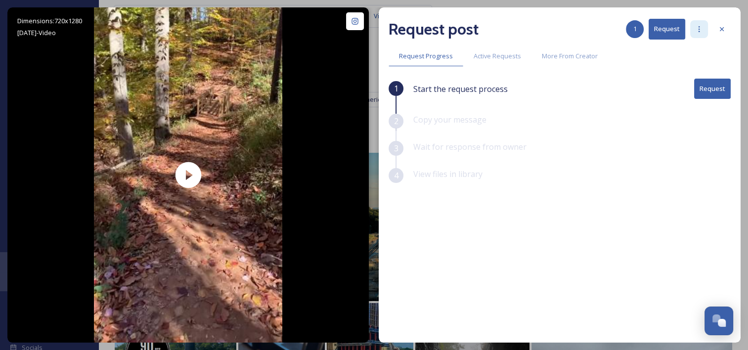
click at [698, 31] on icon at bounding box center [698, 29] width 1 height 6
click at [603, 255] on div "1 Start the request process Request 2 Copy your message 3 Wait for response fro…" at bounding box center [559, 185] width 342 height 213
click at [700, 89] on button "Request" at bounding box center [712, 89] width 37 height 20
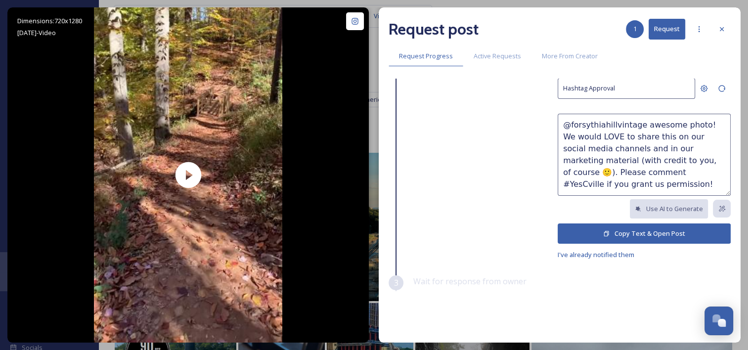
scroll to position [85, 0]
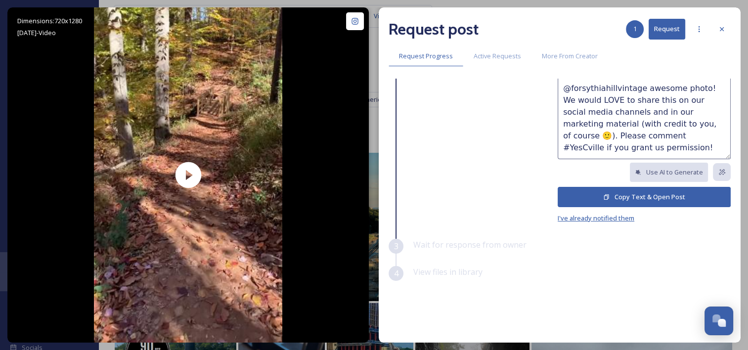
click at [600, 217] on span "I've already notified them" at bounding box center [595, 217] width 77 height 9
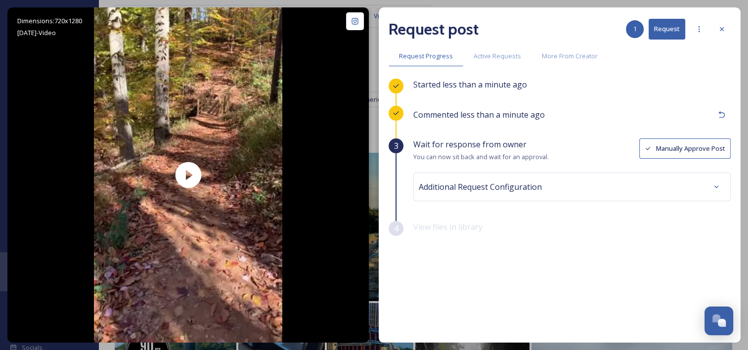
scroll to position [0, 0]
click at [683, 144] on button "Manually Approve Post" at bounding box center [684, 148] width 91 height 20
click at [601, 201] on div "Wait for response from owner You can now sit back and wait for an approval. Add…" at bounding box center [571, 179] width 317 height 83
click at [591, 193] on div "Additional Request Configuration" at bounding box center [572, 187] width 306 height 18
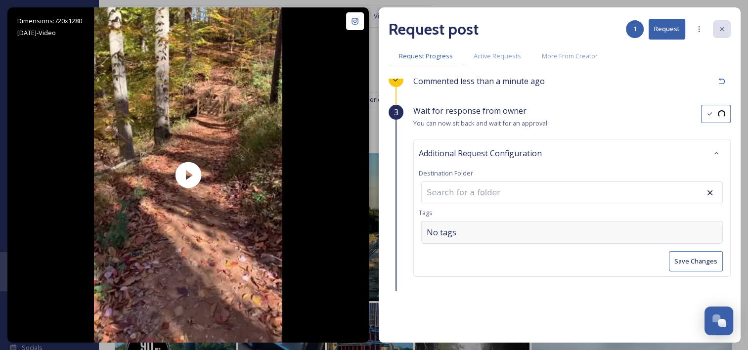
scroll to position [65, 0]
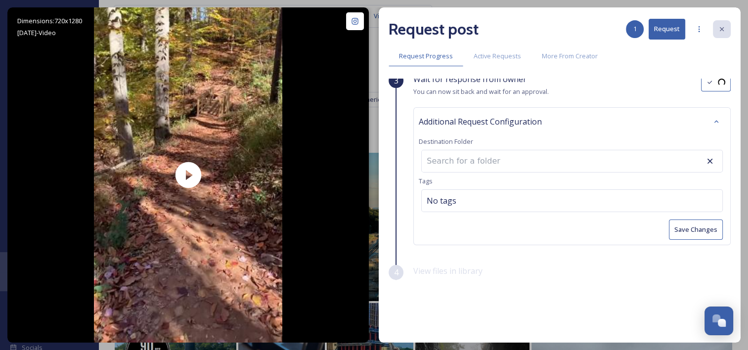
click at [507, 159] on input at bounding box center [476, 161] width 109 height 22
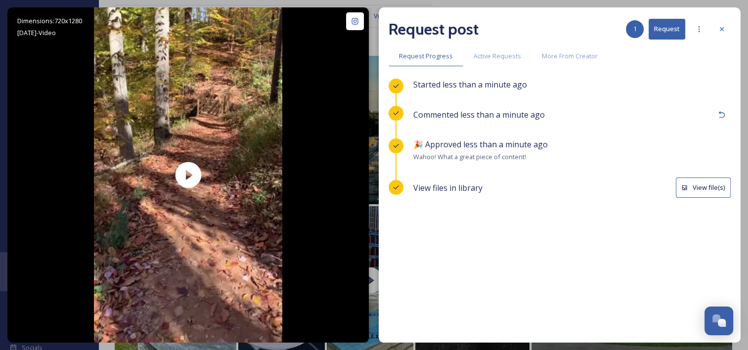
scroll to position [99, 0]
click at [718, 191] on button "View file(s)" at bounding box center [703, 187] width 55 height 20
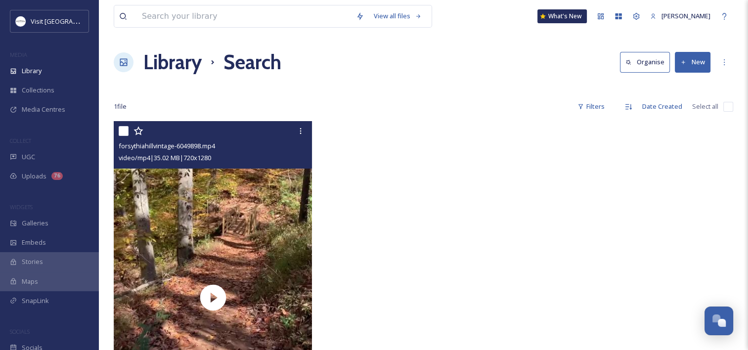
click at [123, 129] on input "checkbox" at bounding box center [124, 131] width 10 height 10
checkbox input "true"
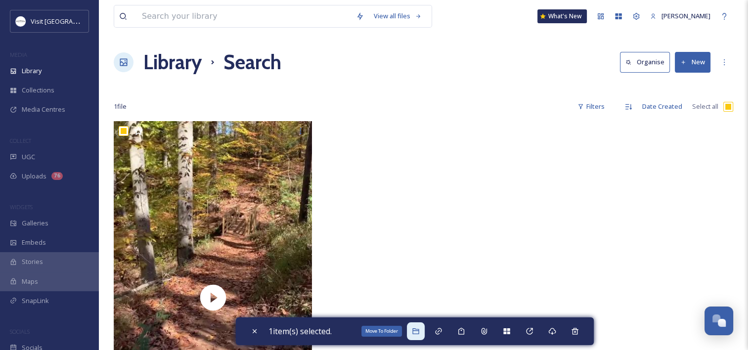
click at [417, 328] on icon at bounding box center [415, 331] width 6 height 6
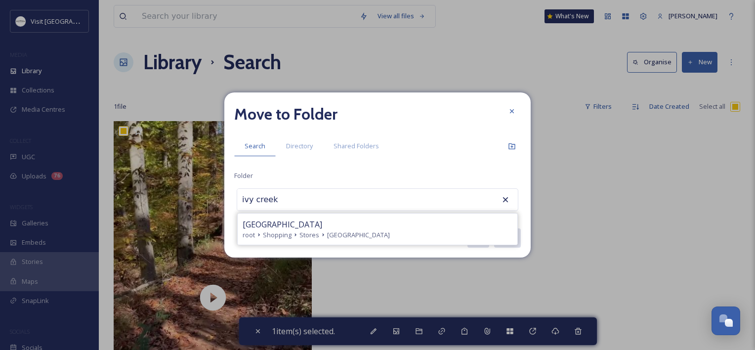
type input "ivy creek"
click at [296, 185] on div "Move to Folder Search Directory Shared Folders Folder ivy creek Ivy Creek Garde…" at bounding box center [377, 174] width 306 height 165
click at [309, 146] on span "Directory" at bounding box center [299, 145] width 27 height 9
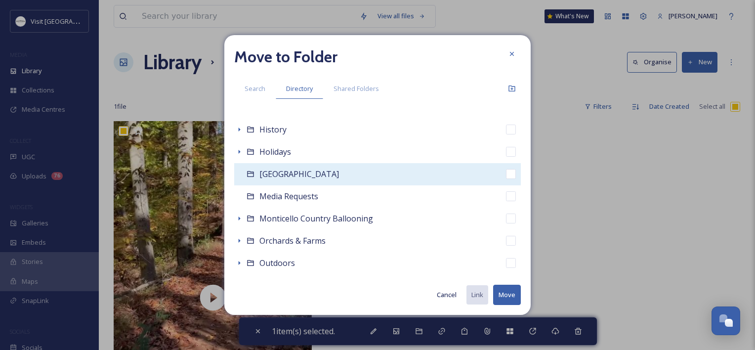
scroll to position [346, 0]
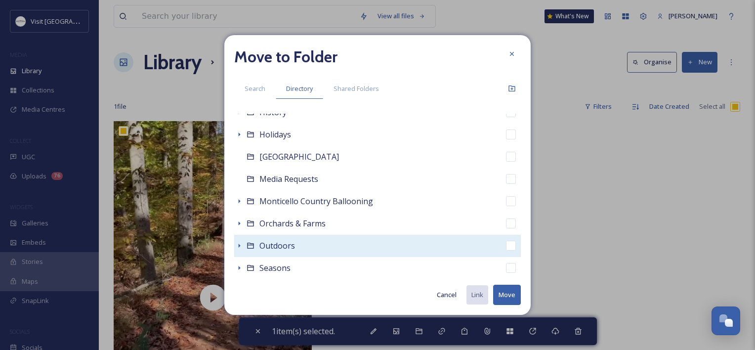
click at [283, 249] on span "Outdoors" at bounding box center [277, 245] width 36 height 11
checkbox input "false"
checkbox input "true"
click at [239, 245] on icon at bounding box center [240, 246] width 2 height 4
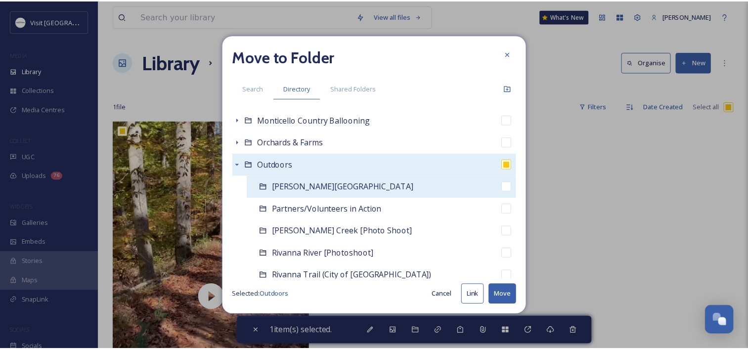
scroll to position [445, 0]
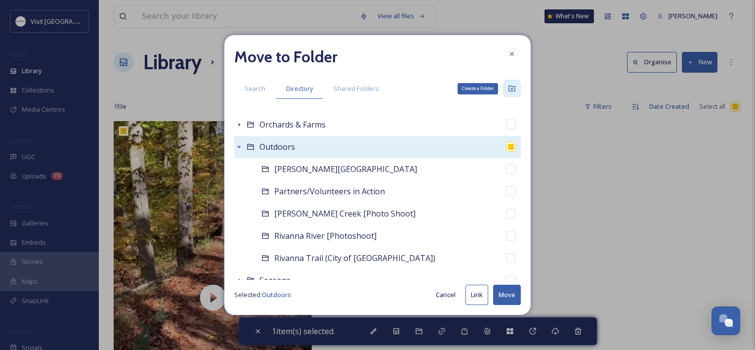
click at [512, 91] on icon at bounding box center [512, 88] width 6 height 6
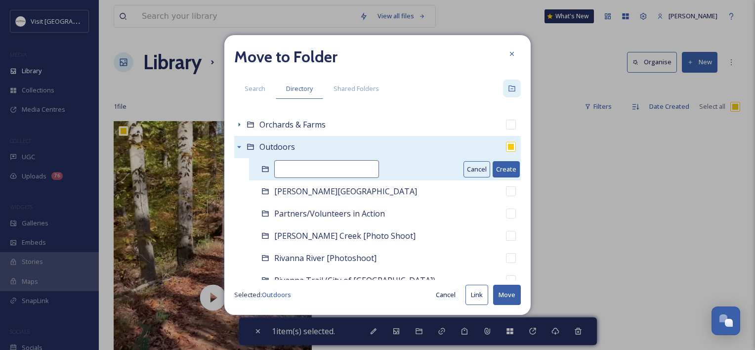
click at [319, 166] on input at bounding box center [326, 169] width 105 height 18
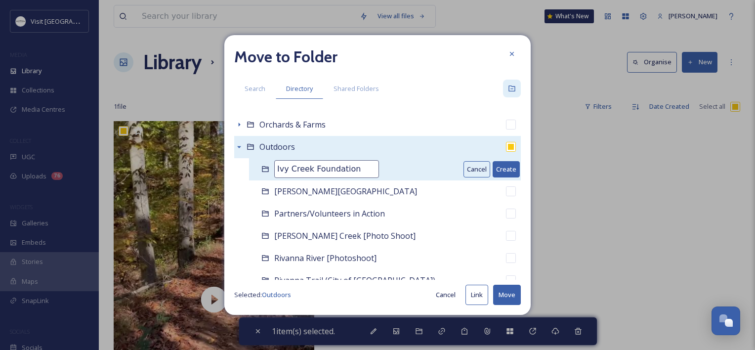
type input "Ivy Creek Foundation"
click at [511, 170] on button "Create" at bounding box center [506, 169] width 27 height 16
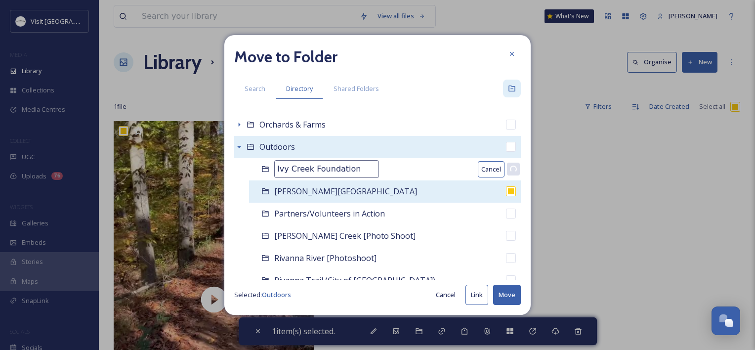
checkbox input "false"
checkbox input "true"
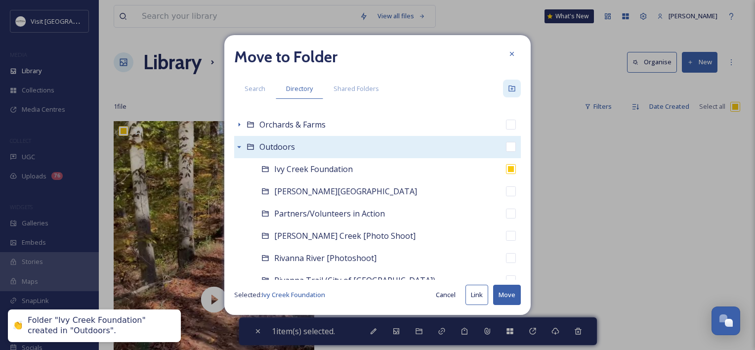
click at [514, 295] on button "Move" at bounding box center [507, 295] width 28 height 20
checkbox input "false"
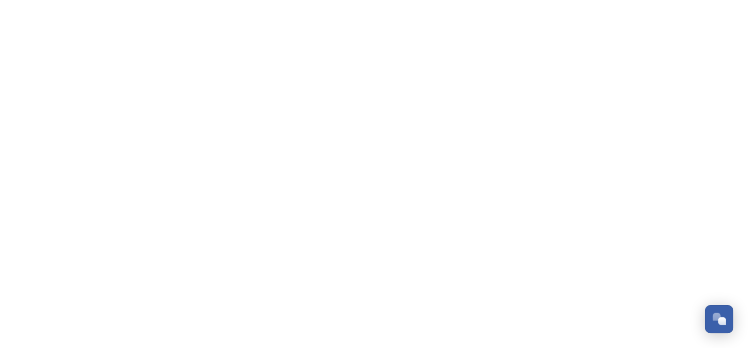
scroll to position [291, 0]
